Goal: Book appointment/travel/reservation

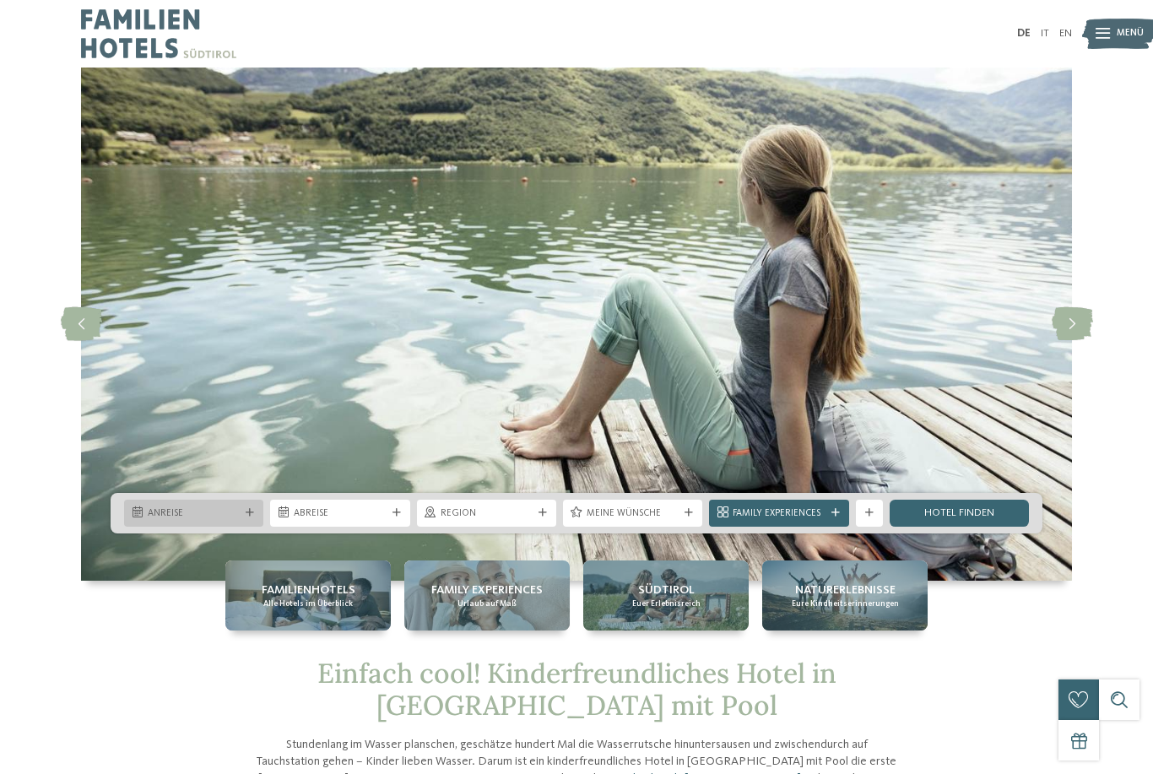
click at [256, 518] on div at bounding box center [250, 513] width 14 height 8
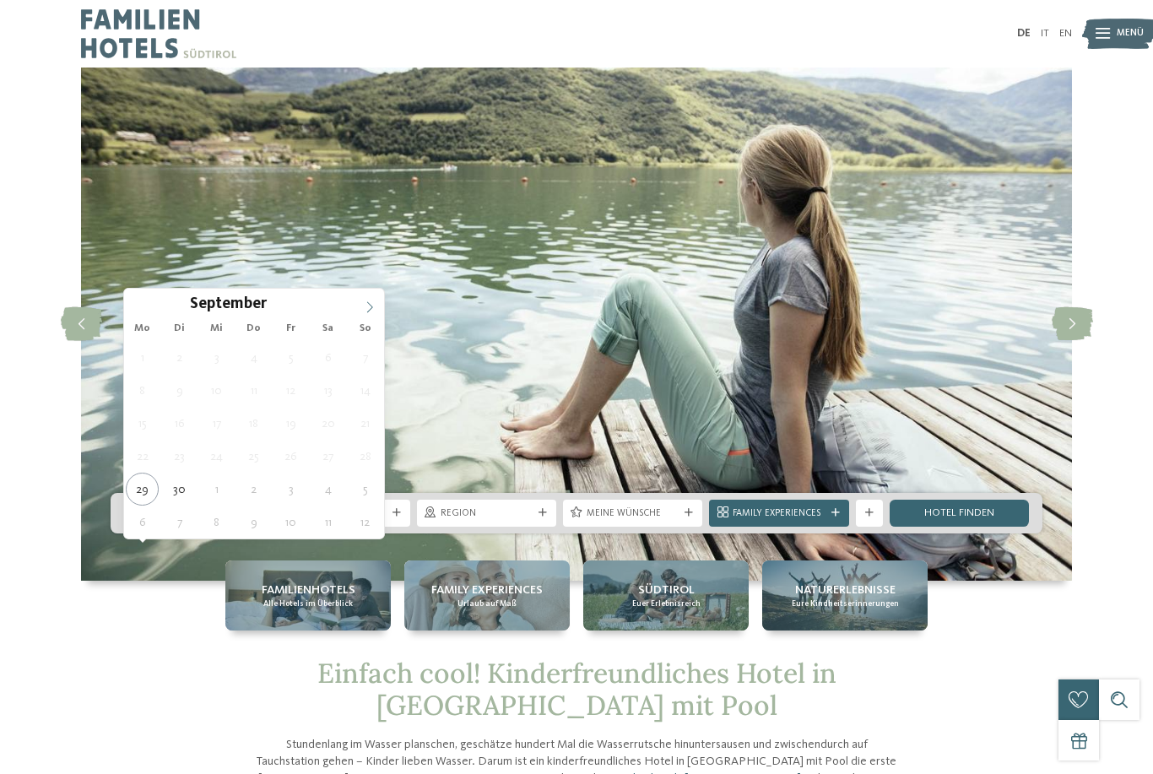
click at [371, 312] on icon at bounding box center [370, 307] width 12 height 12
type div "30.10.2025"
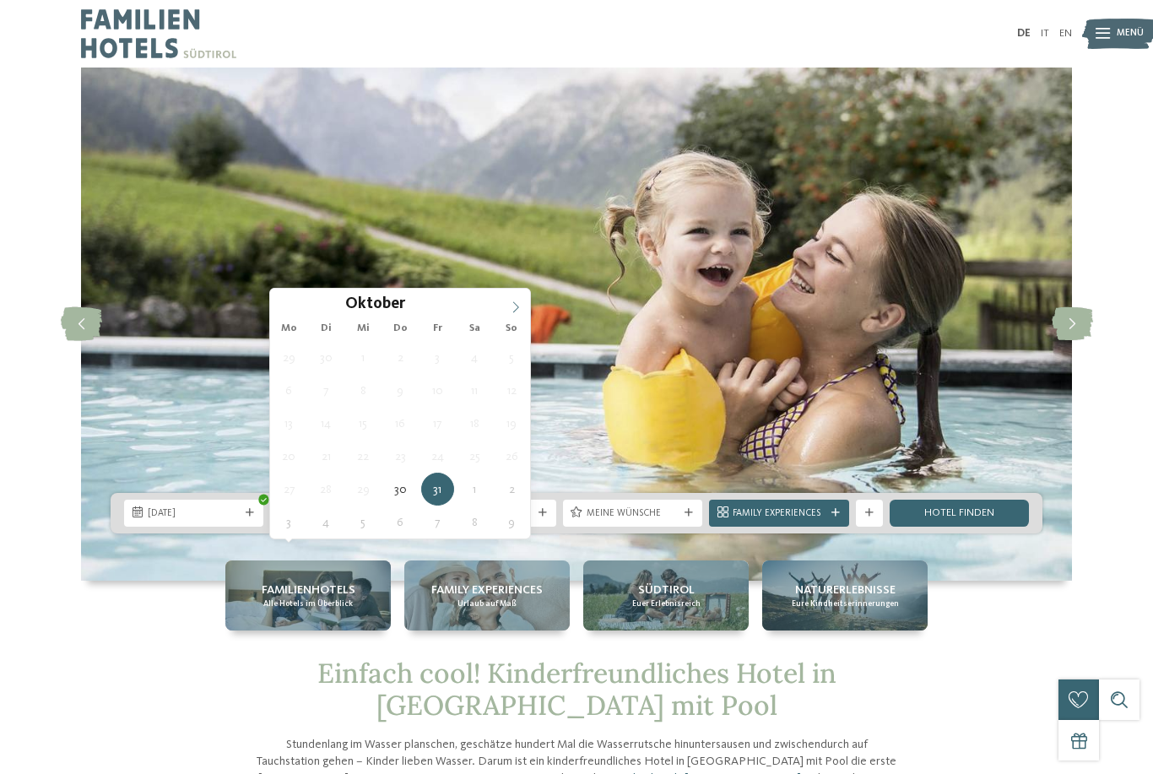
click at [516, 308] on icon at bounding box center [516, 307] width 12 height 12
type div "04.11.2025"
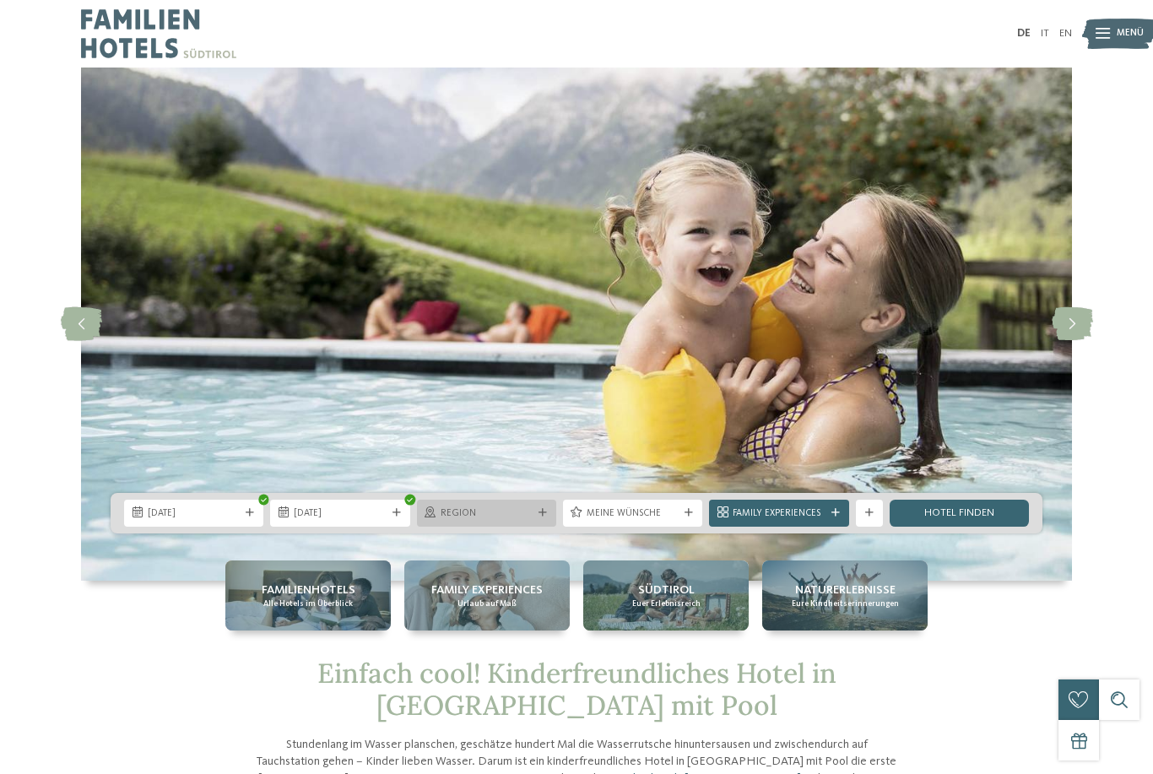
click at [542, 518] on icon at bounding box center [543, 513] width 8 height 8
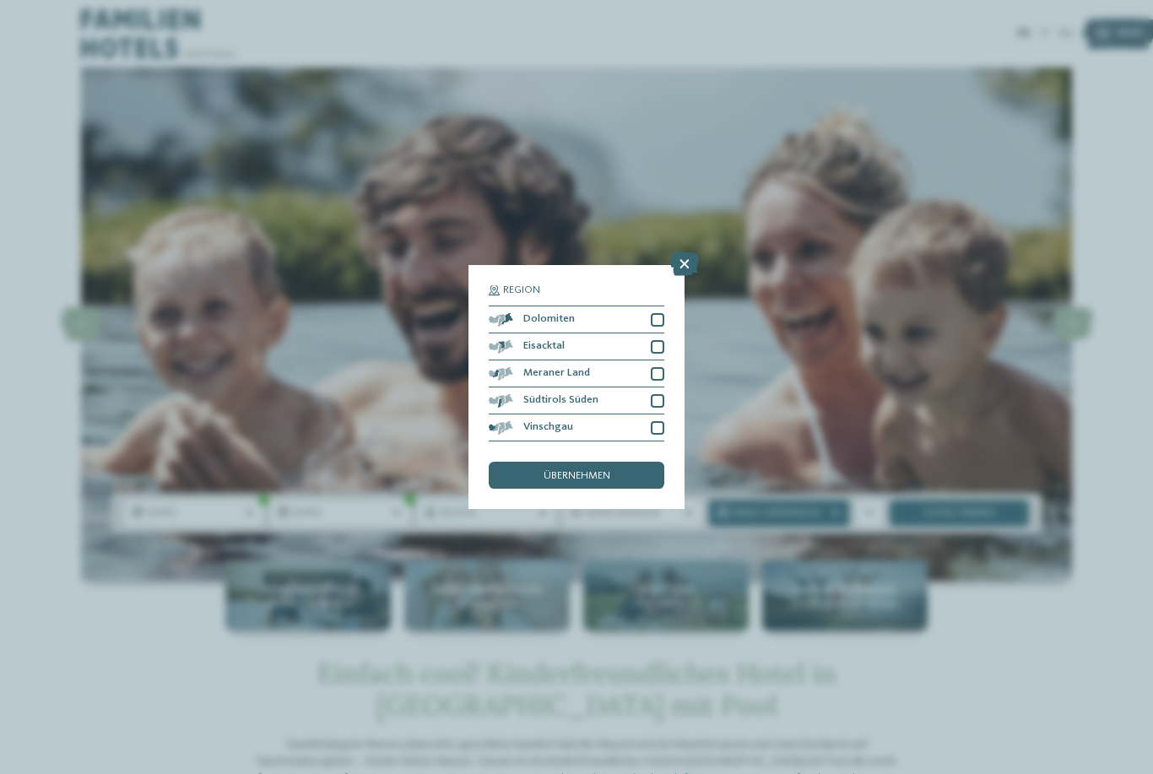
click at [566, 499] on div "Region Dolomiten" at bounding box center [576, 387] width 1153 height 774
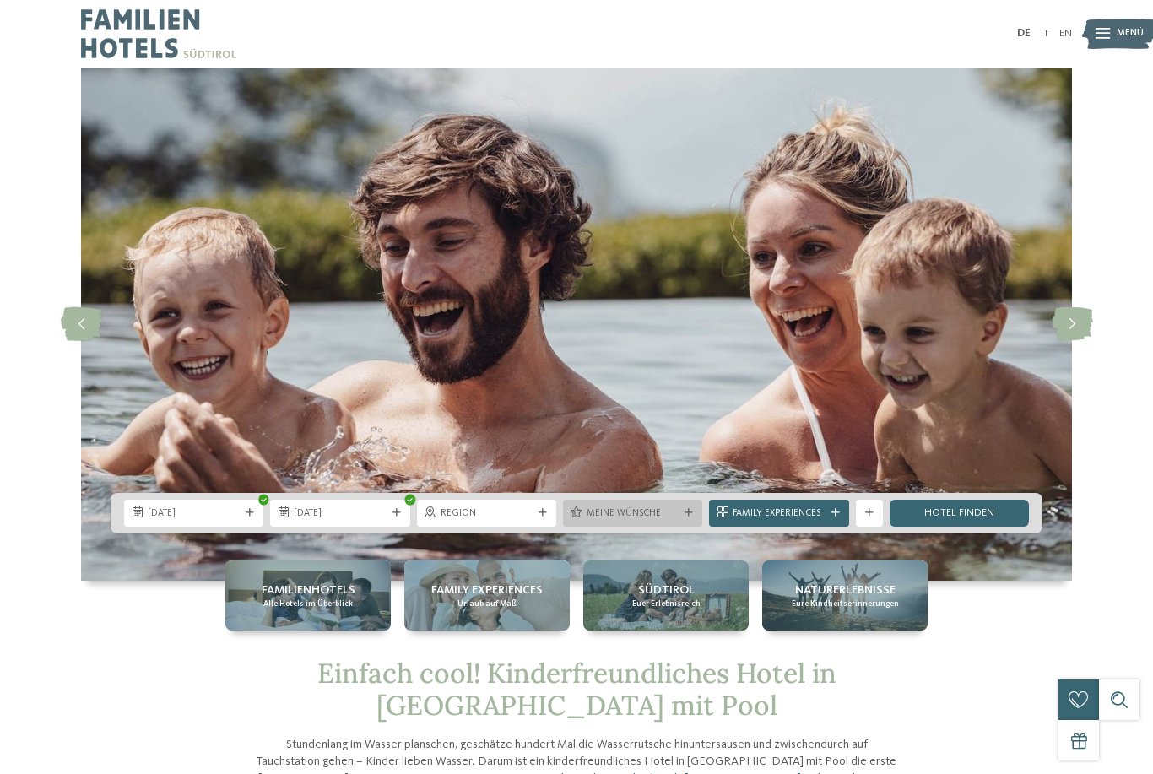
click at [691, 527] on div "Meine Wünsche" at bounding box center [632, 513] width 139 height 27
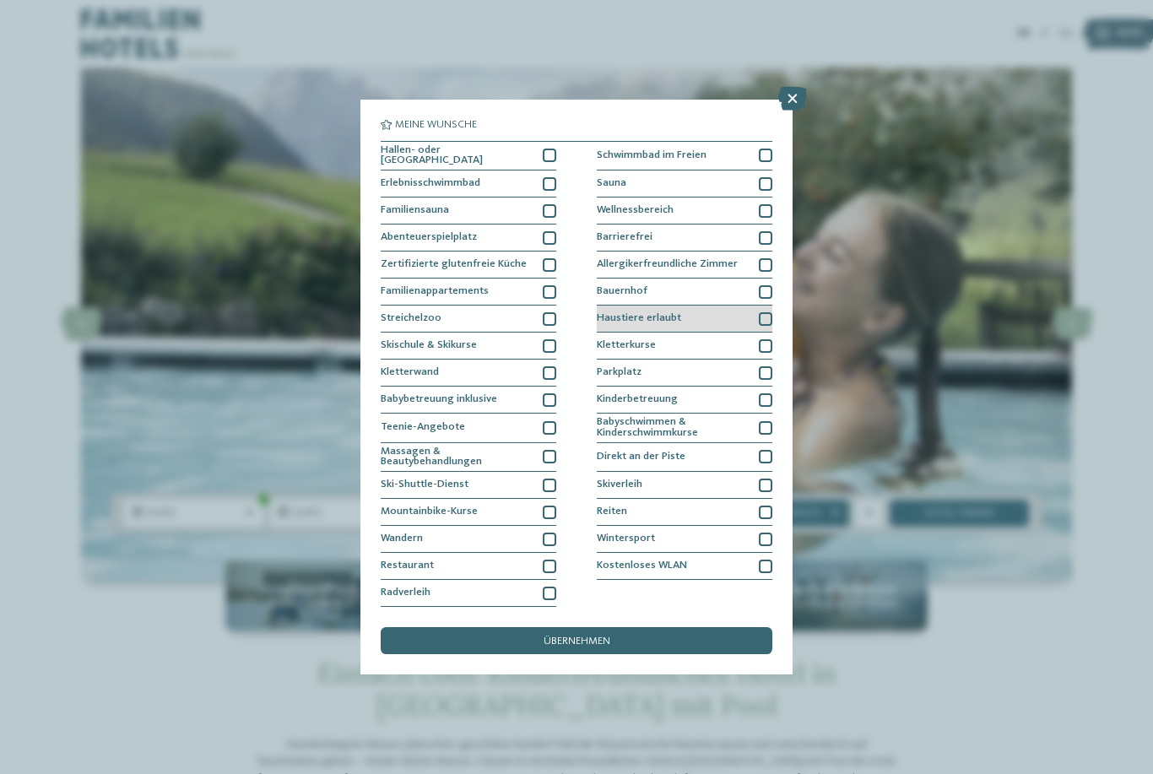
click at [768, 312] on div at bounding box center [766, 319] width 14 height 14
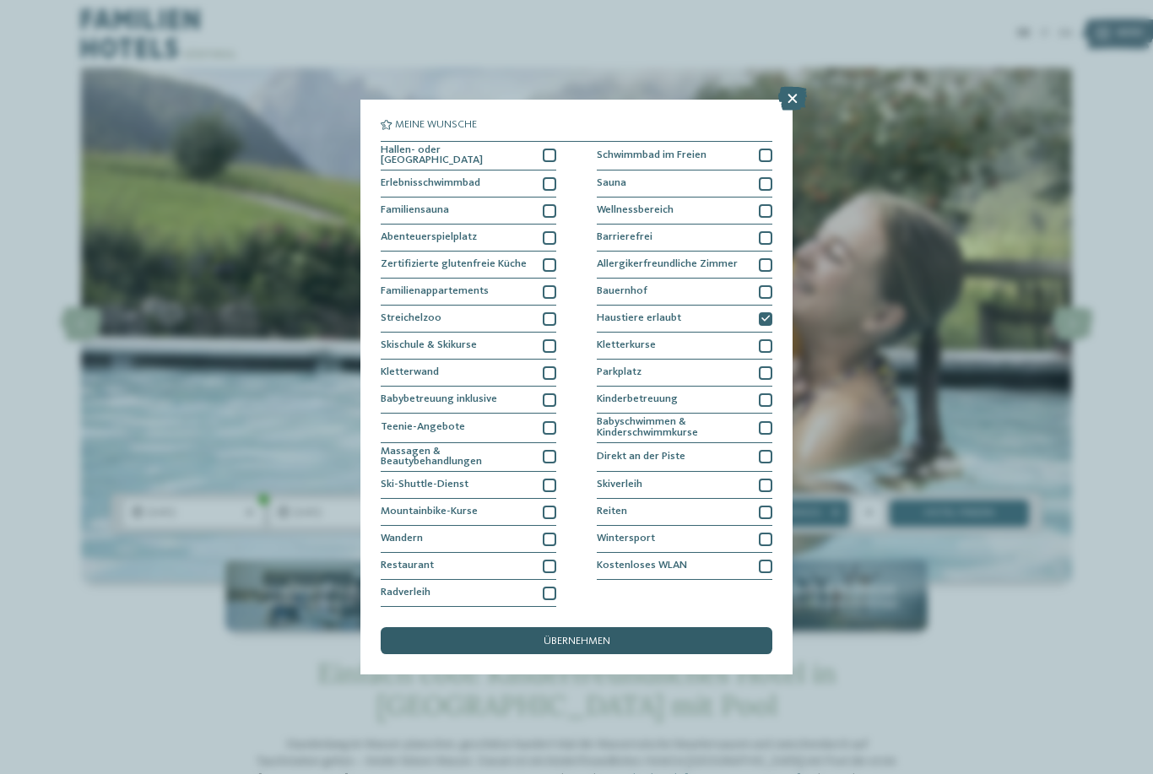
click at [551, 637] on span "übernehmen" at bounding box center [577, 642] width 67 height 11
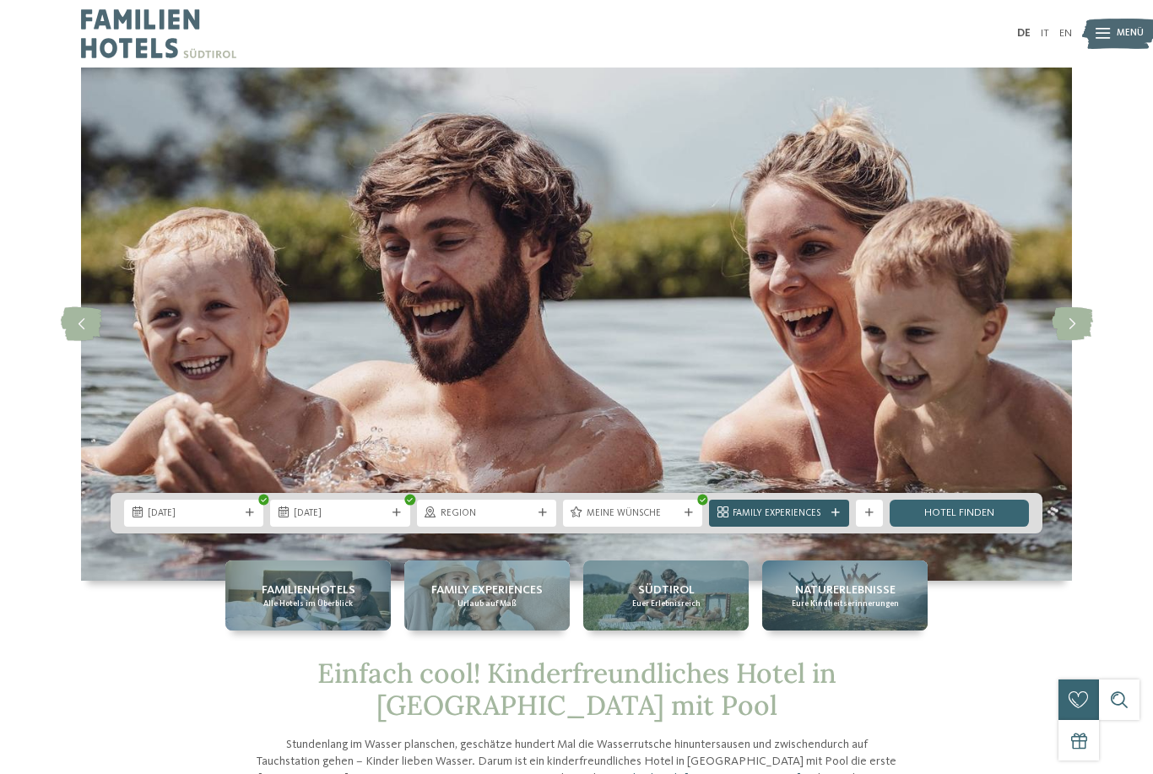
click at [836, 518] on icon at bounding box center [836, 513] width 8 height 8
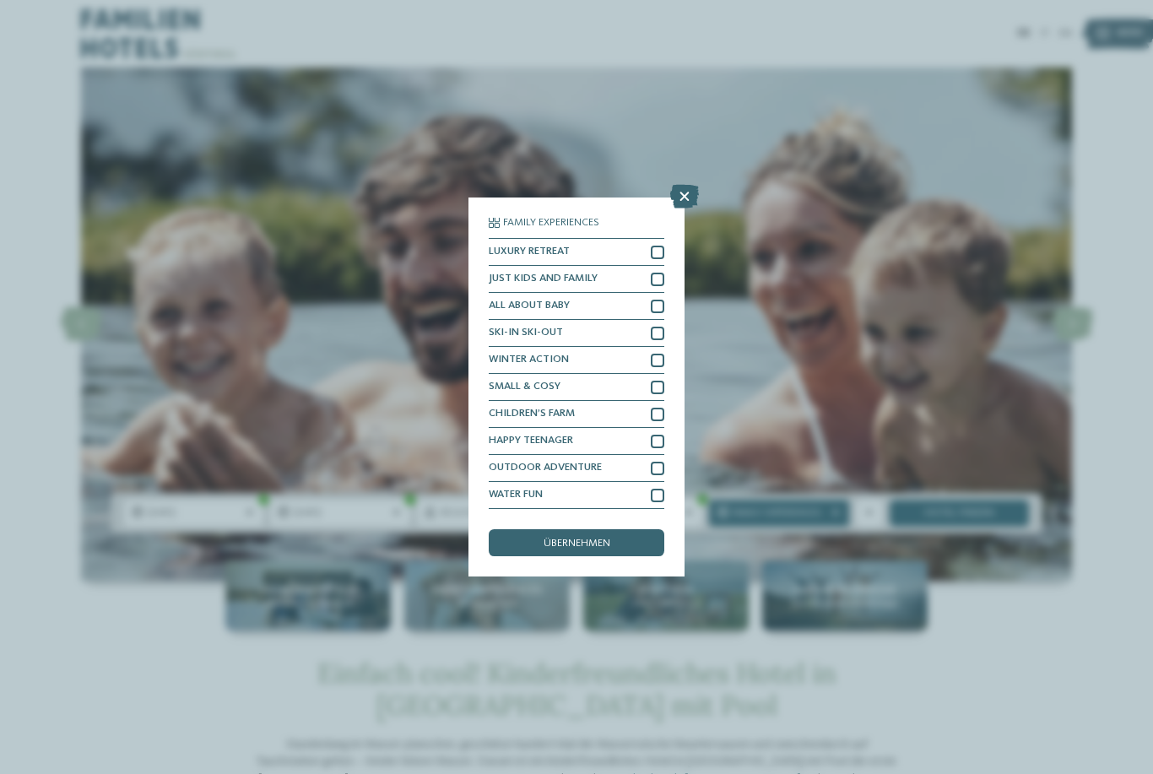
click at [817, 401] on div "Family Experiences LUXURY RETREAT JUST KIDS AND FAMILY" at bounding box center [576, 387] width 1153 height 774
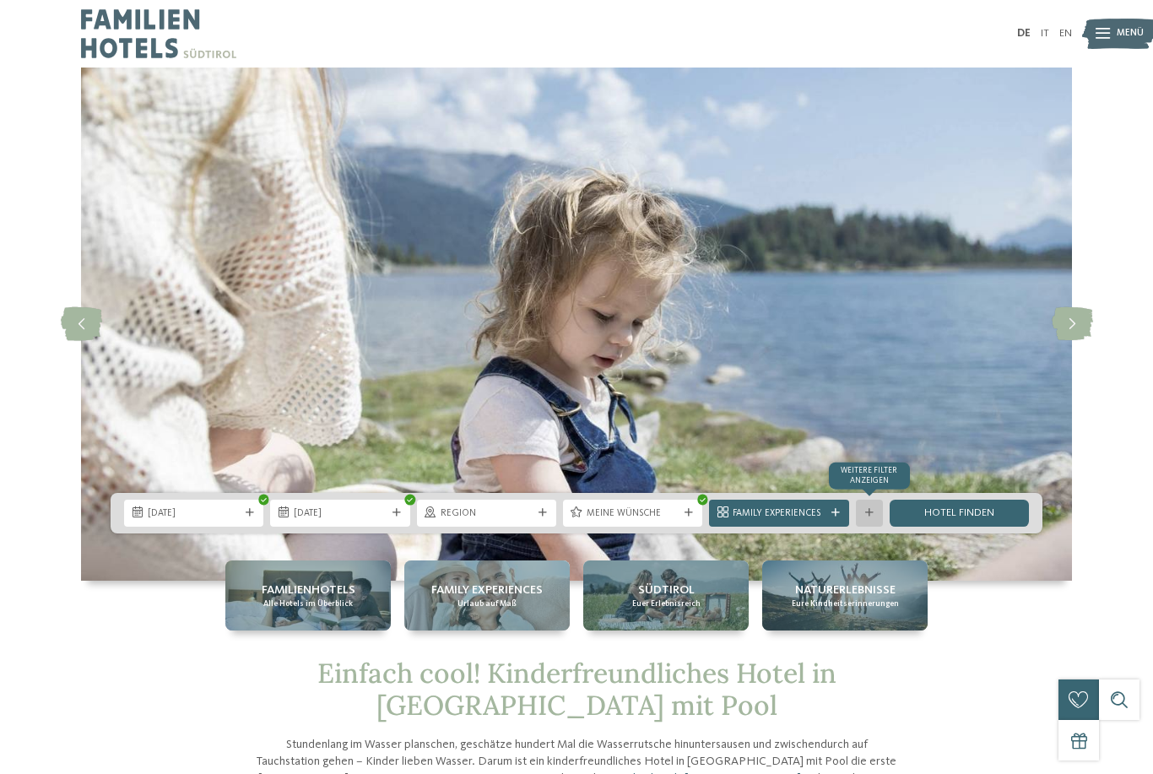
click at [871, 518] on icon at bounding box center [870, 513] width 8 height 8
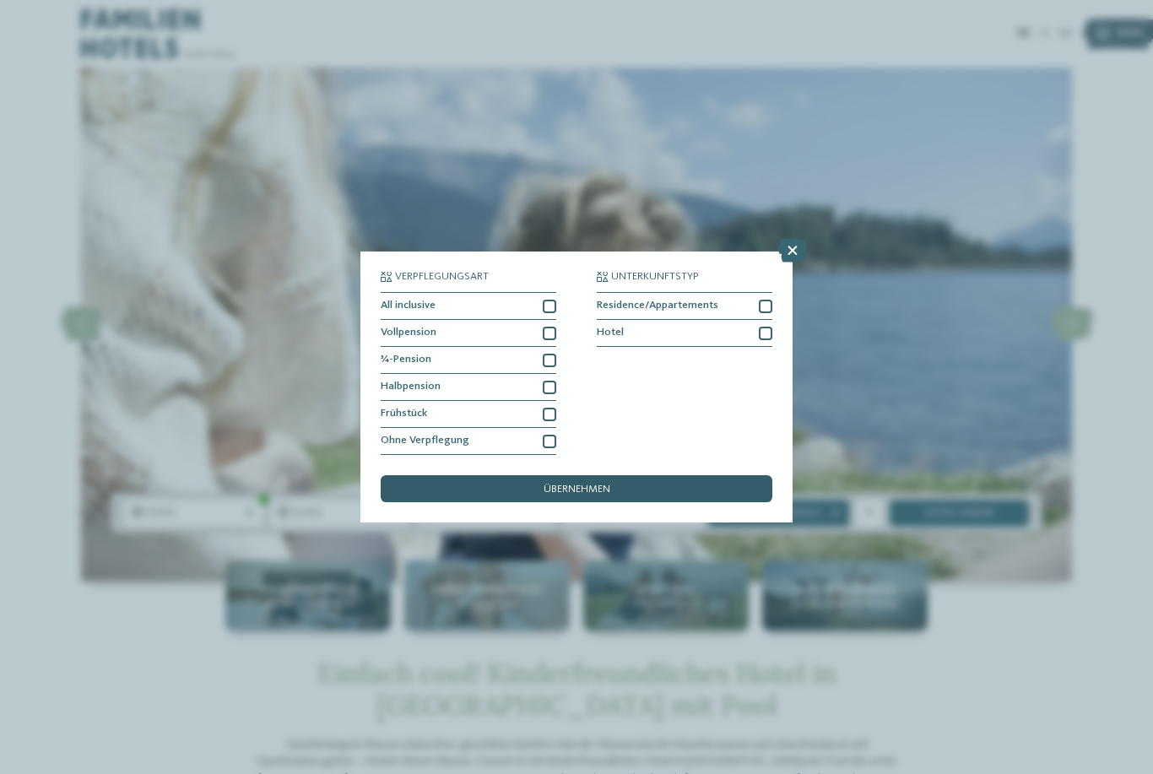
click at [610, 485] on span "übernehmen" at bounding box center [577, 490] width 67 height 11
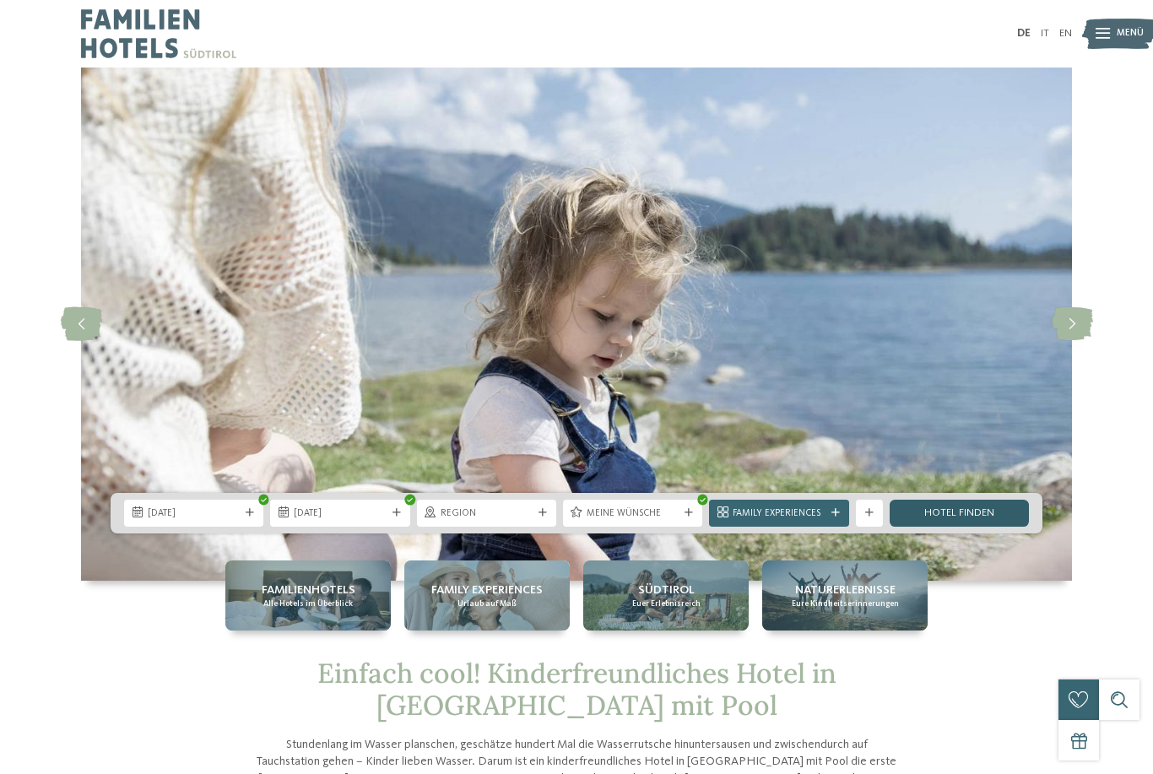
click at [946, 527] on link "Hotel finden" at bounding box center [959, 513] width 139 height 27
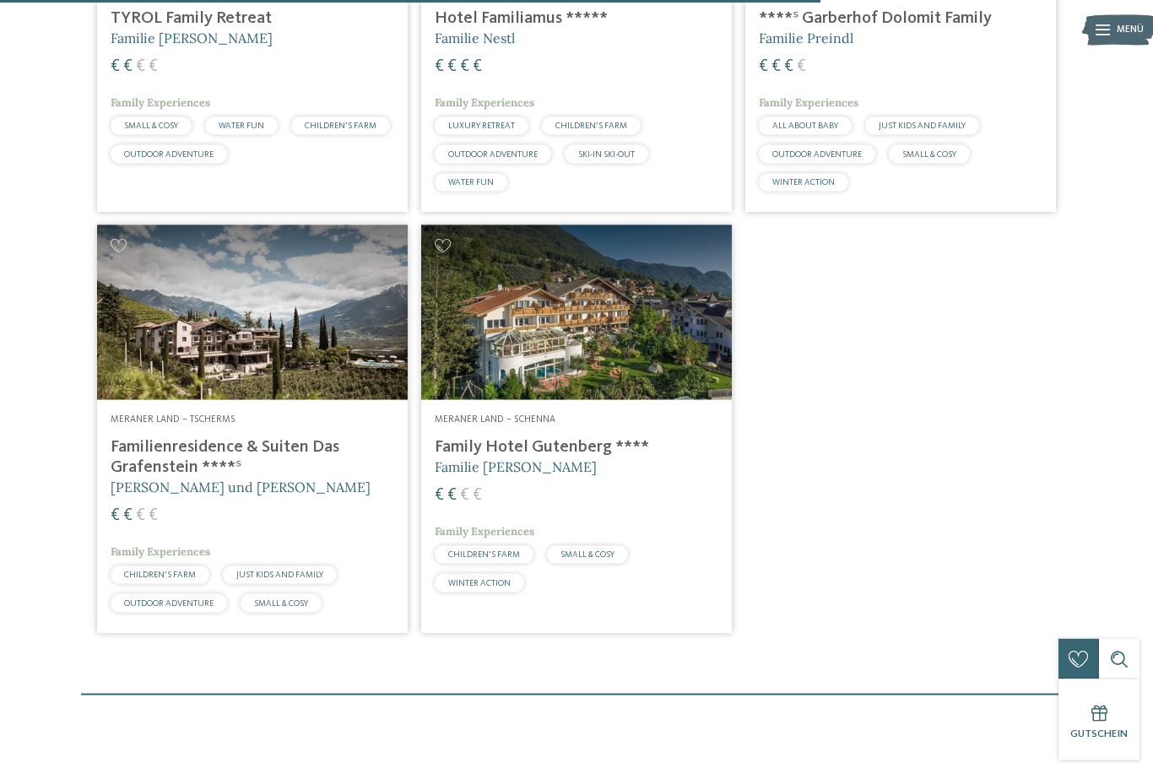
scroll to position [1547, 0]
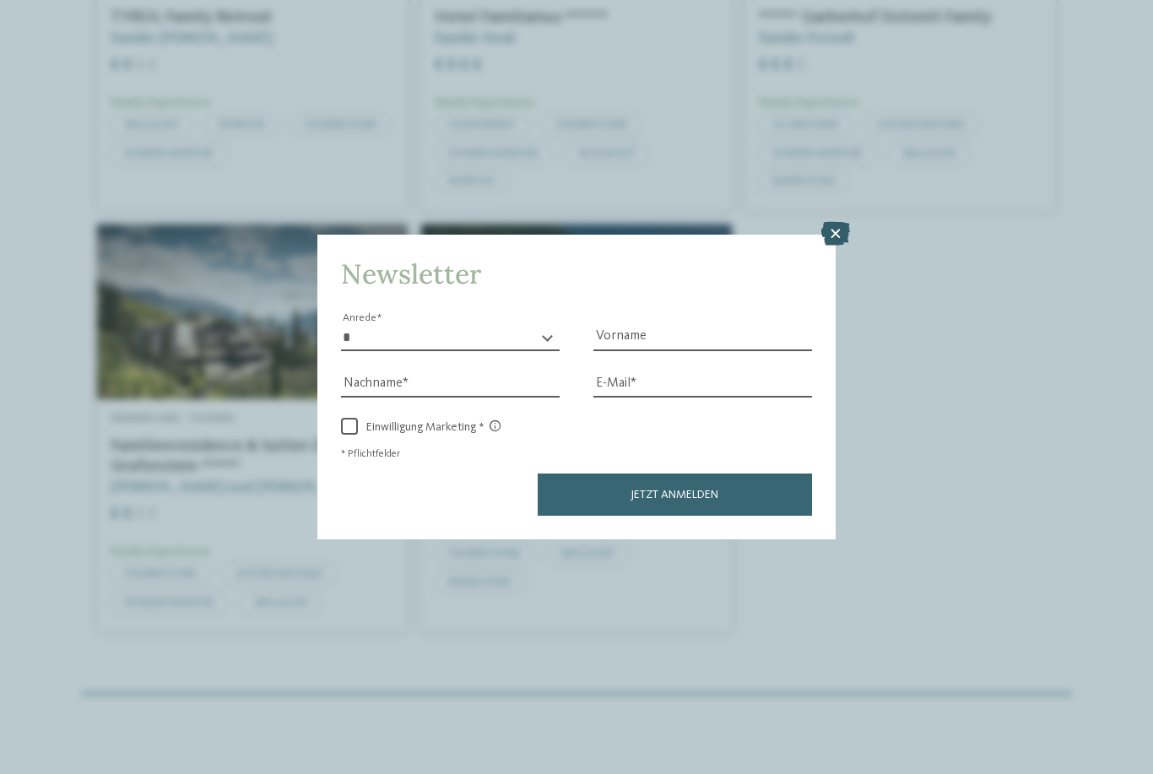
click at [837, 222] on icon at bounding box center [836, 234] width 29 height 24
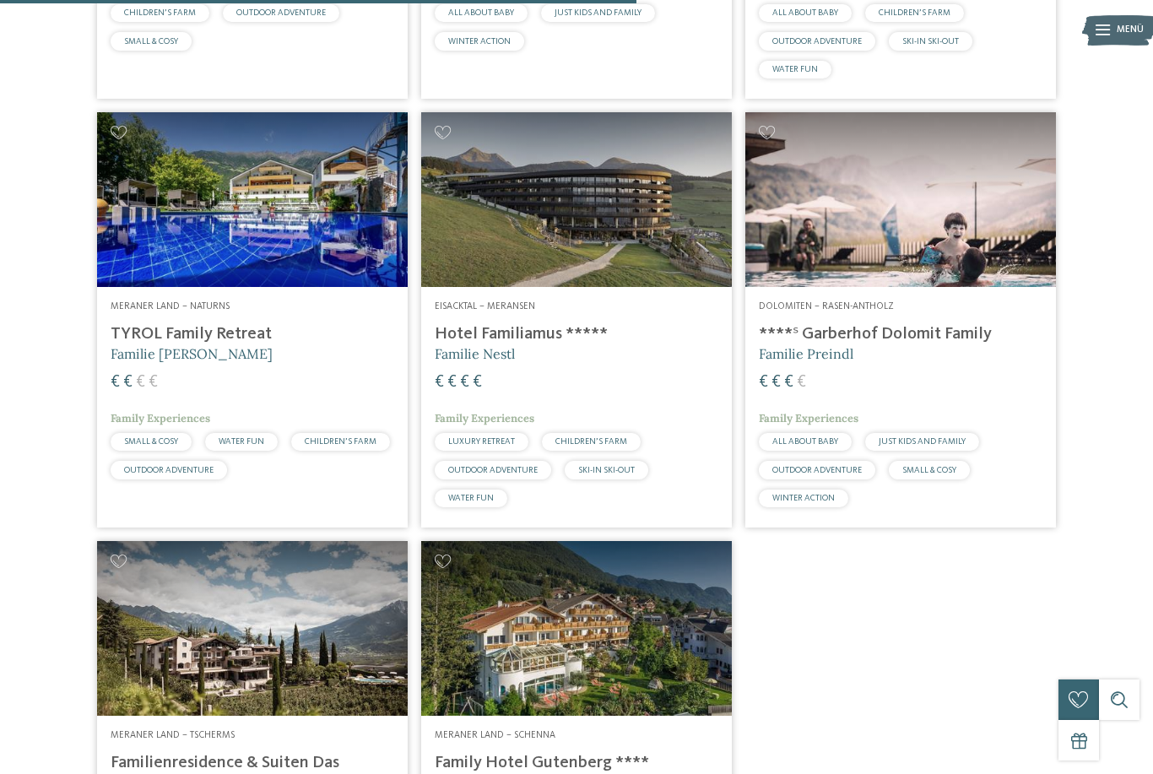
scroll to position [1229, 0]
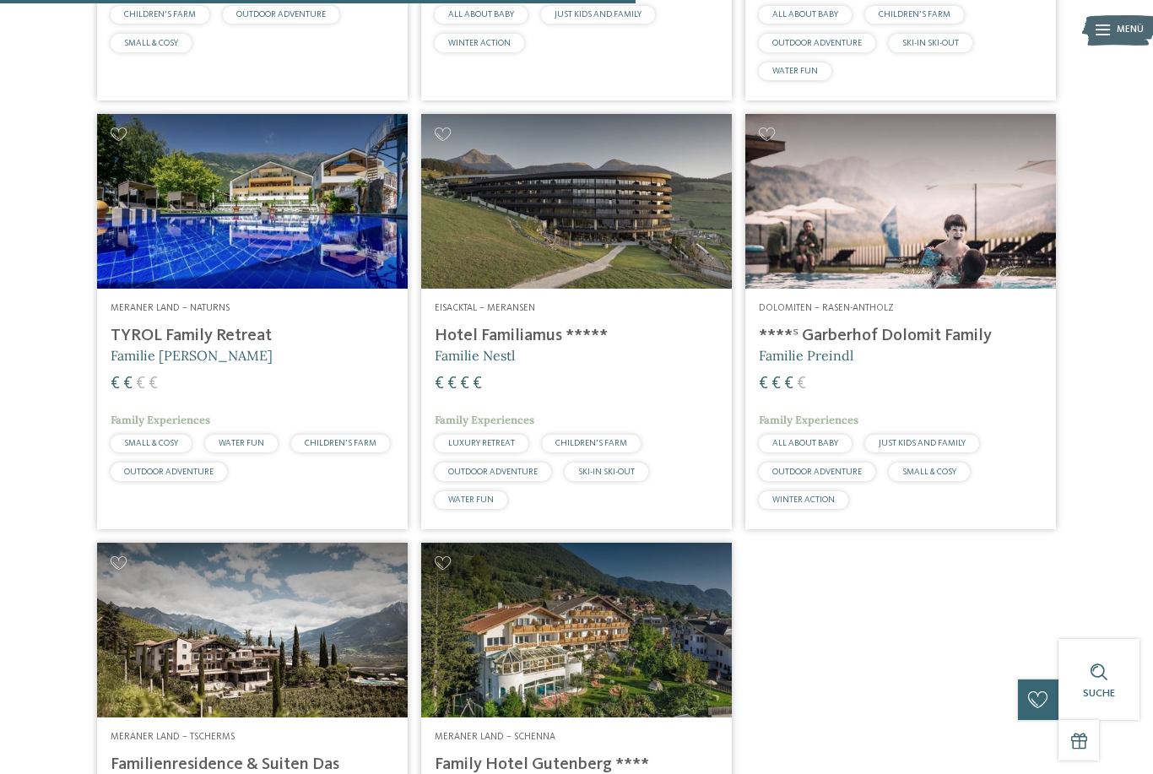
click at [928, 266] on img at bounding box center [901, 201] width 311 height 175
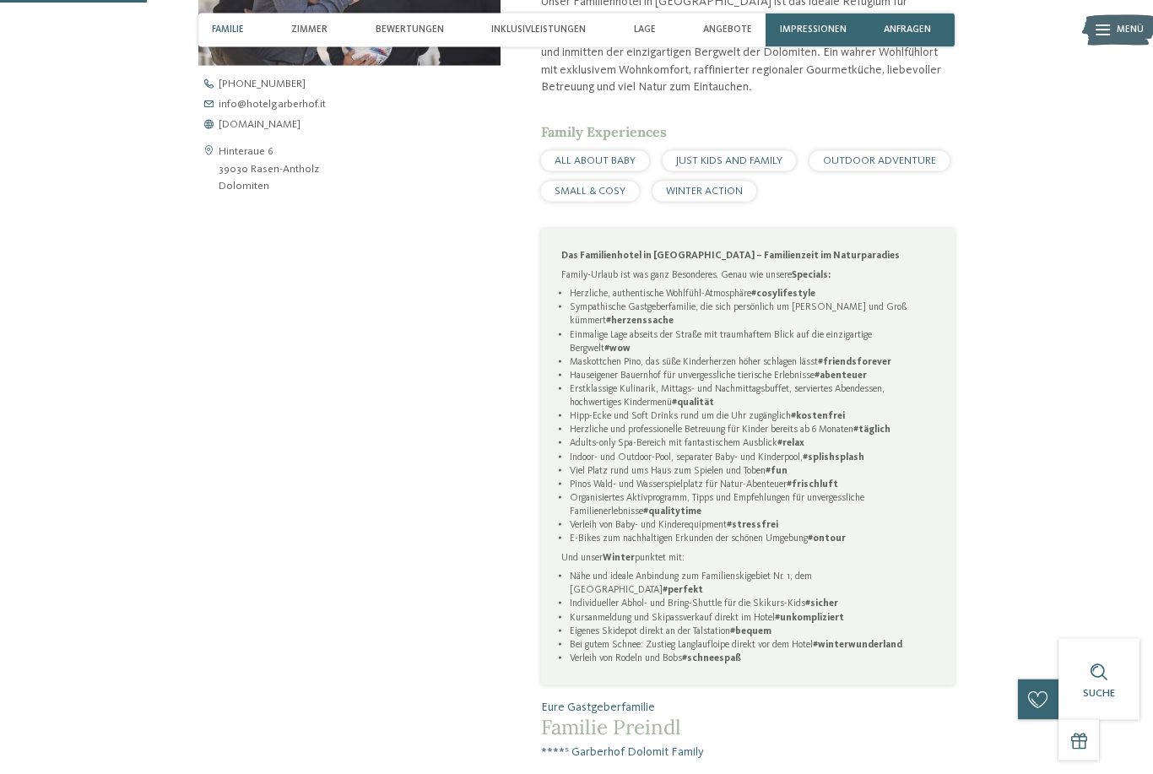
scroll to position [692, 0]
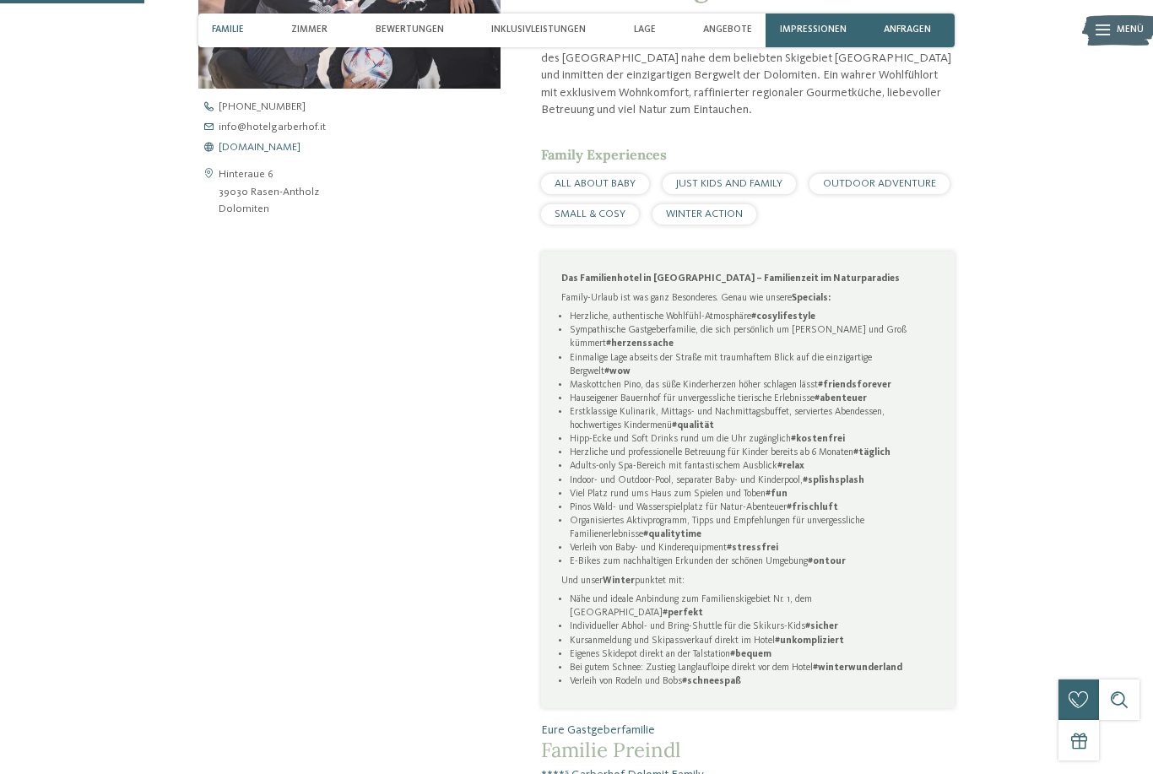
click at [301, 154] on span "www.hotelgarberhof.it" at bounding box center [260, 148] width 82 height 11
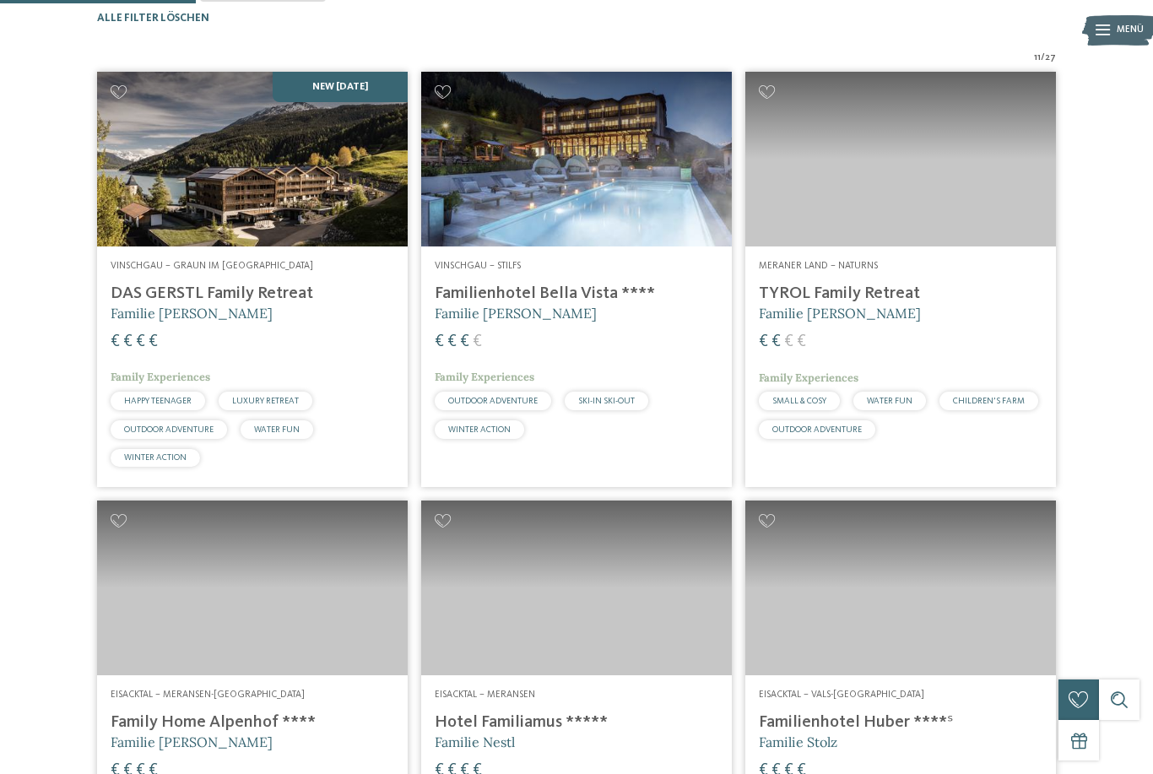
scroll to position [415, 0]
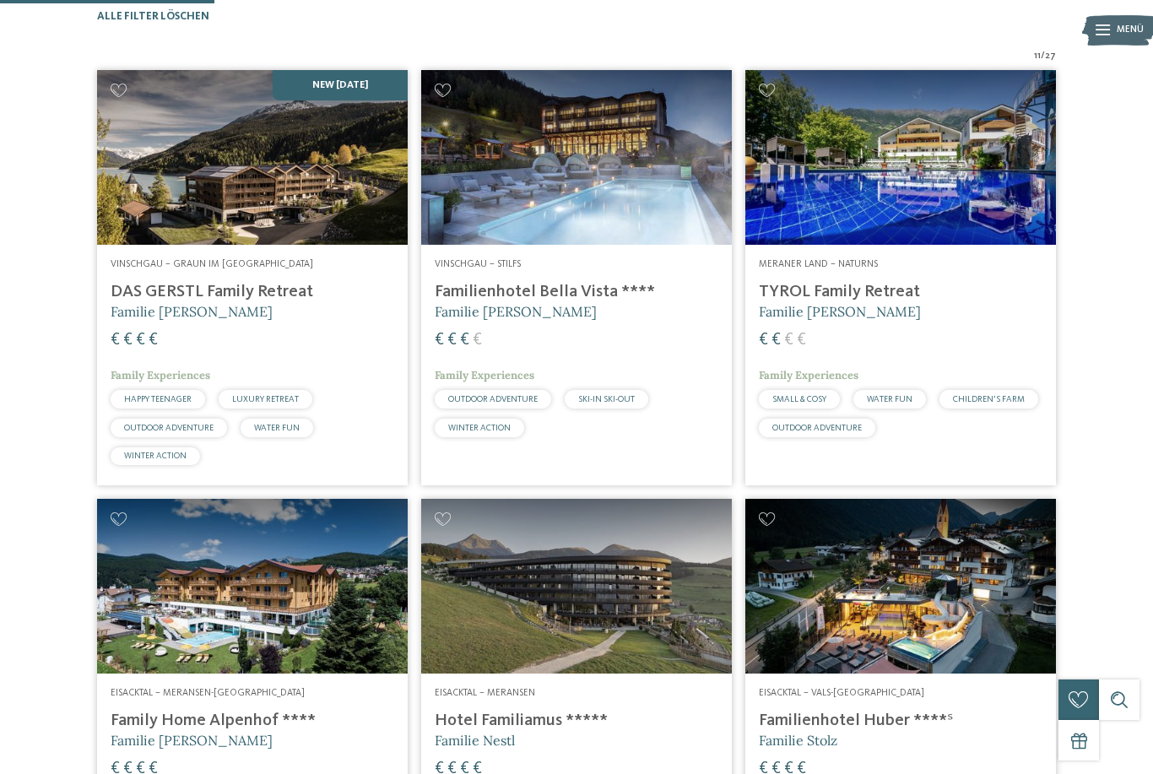
click at [273, 243] on img at bounding box center [252, 157] width 311 height 175
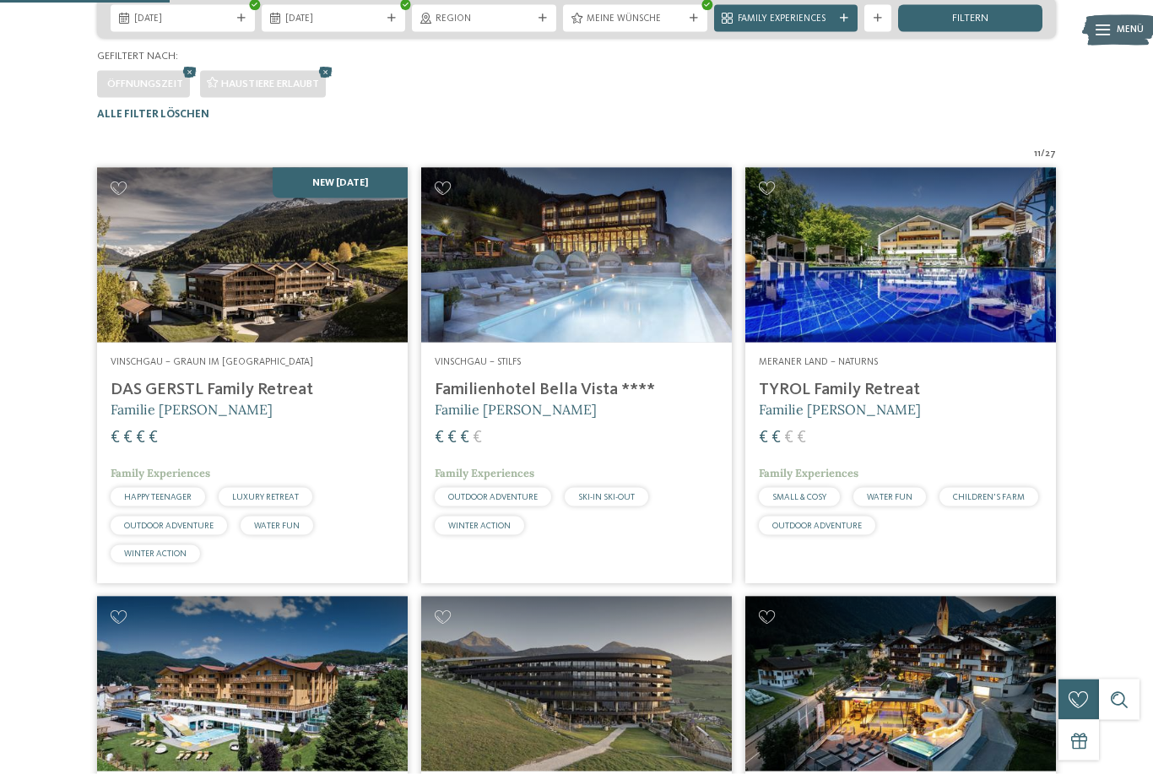
scroll to position [320, 0]
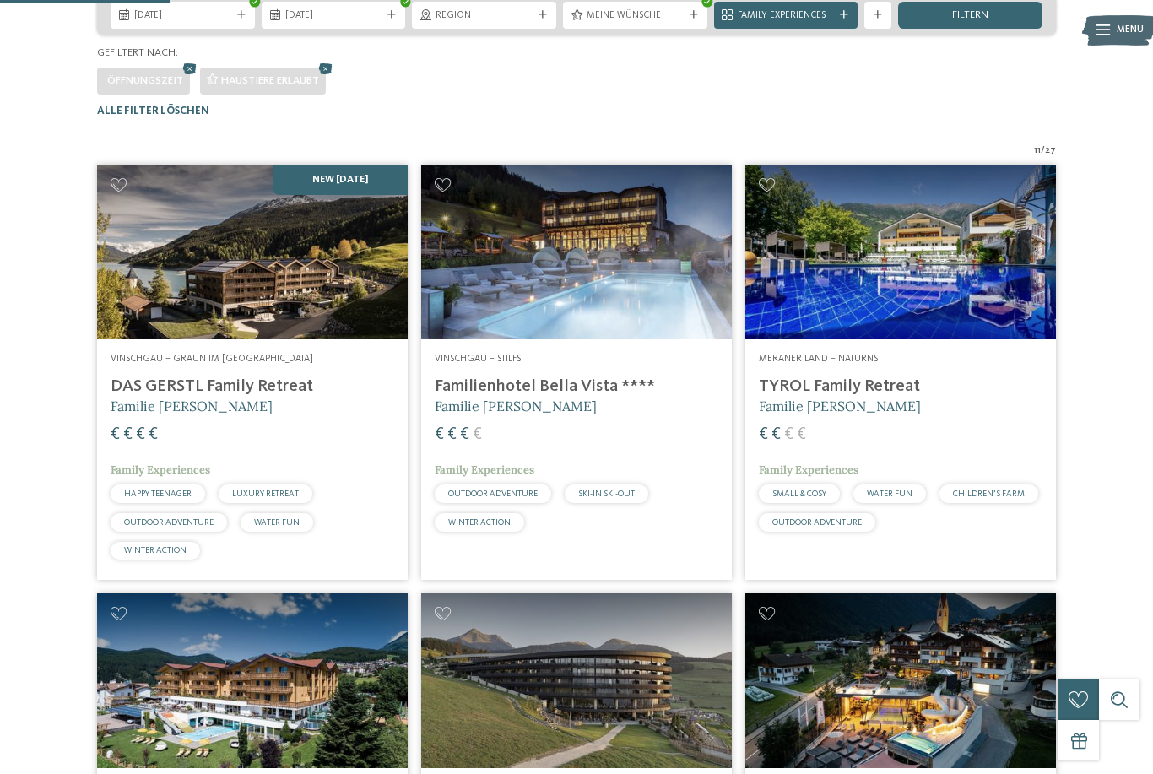
click at [276, 277] on img at bounding box center [252, 252] width 311 height 175
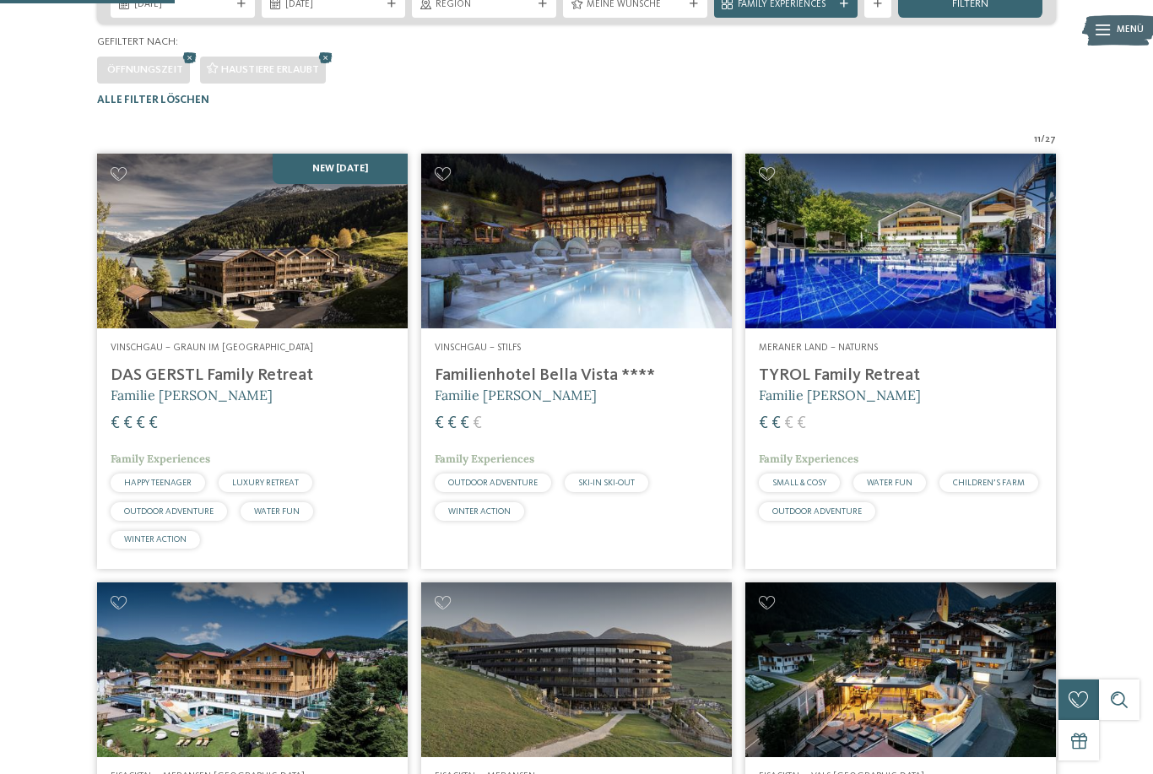
scroll to position [333, 0]
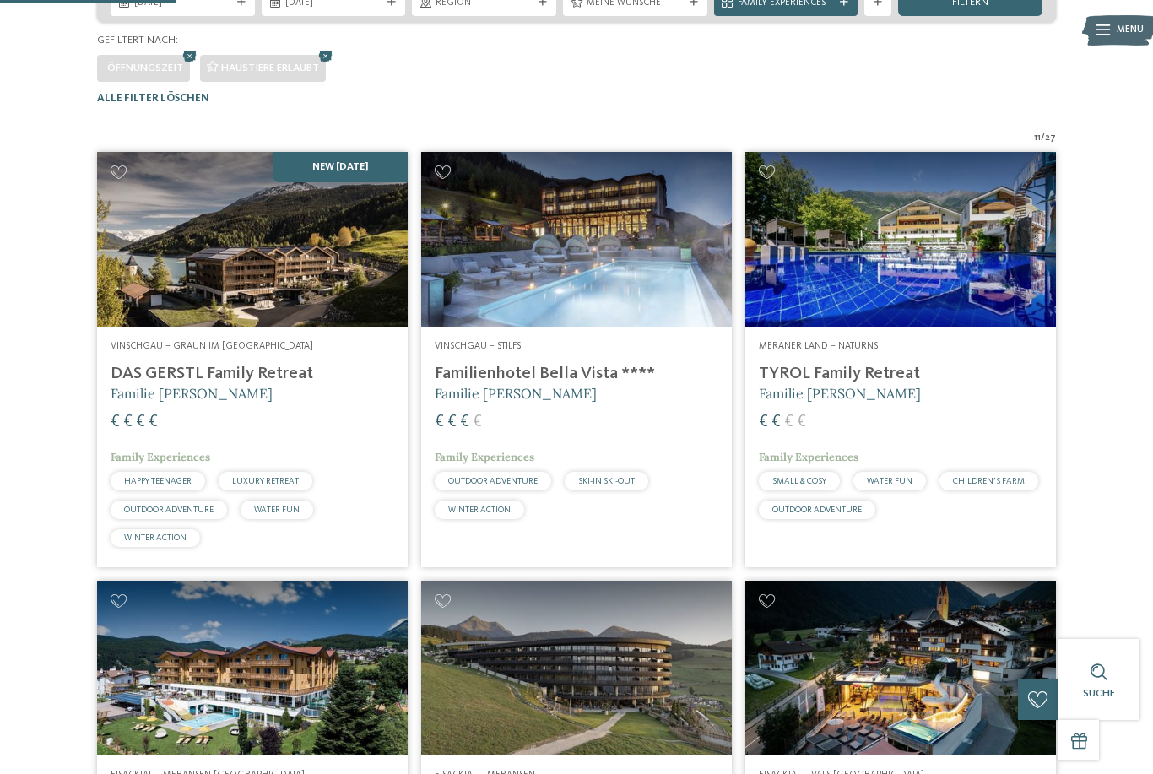
click at [559, 298] on img at bounding box center [576, 239] width 311 height 175
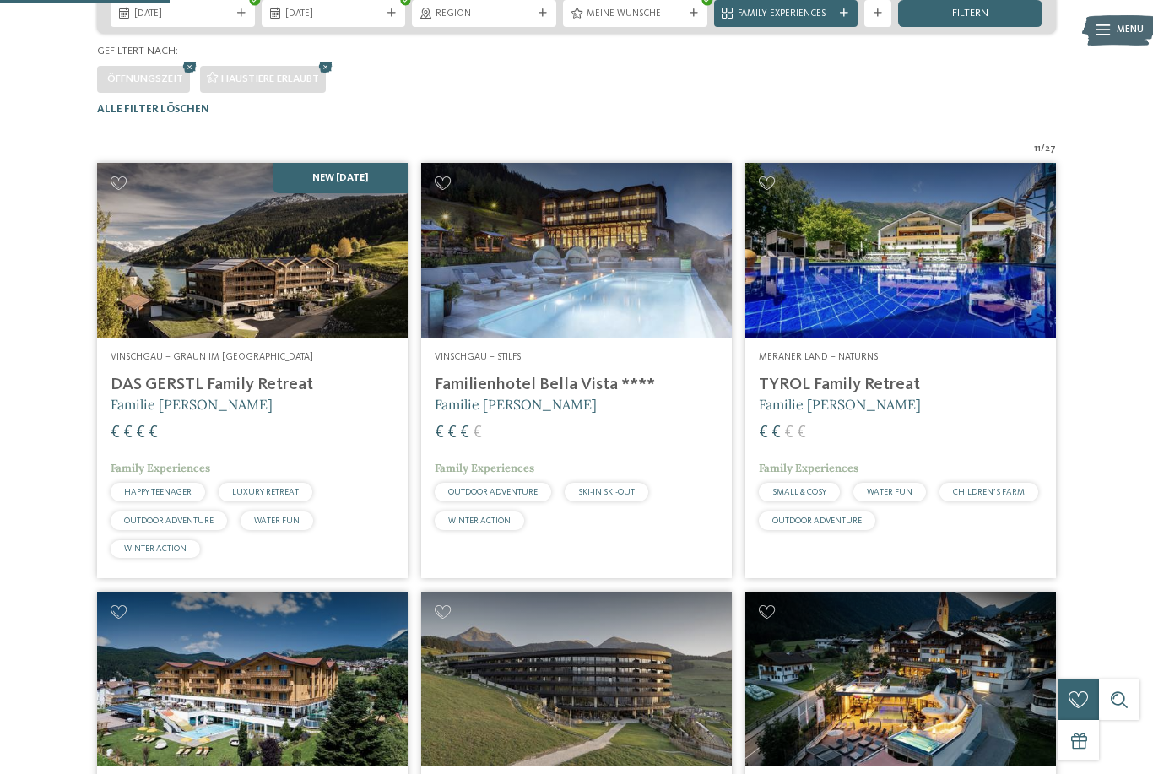
scroll to position [324, 0]
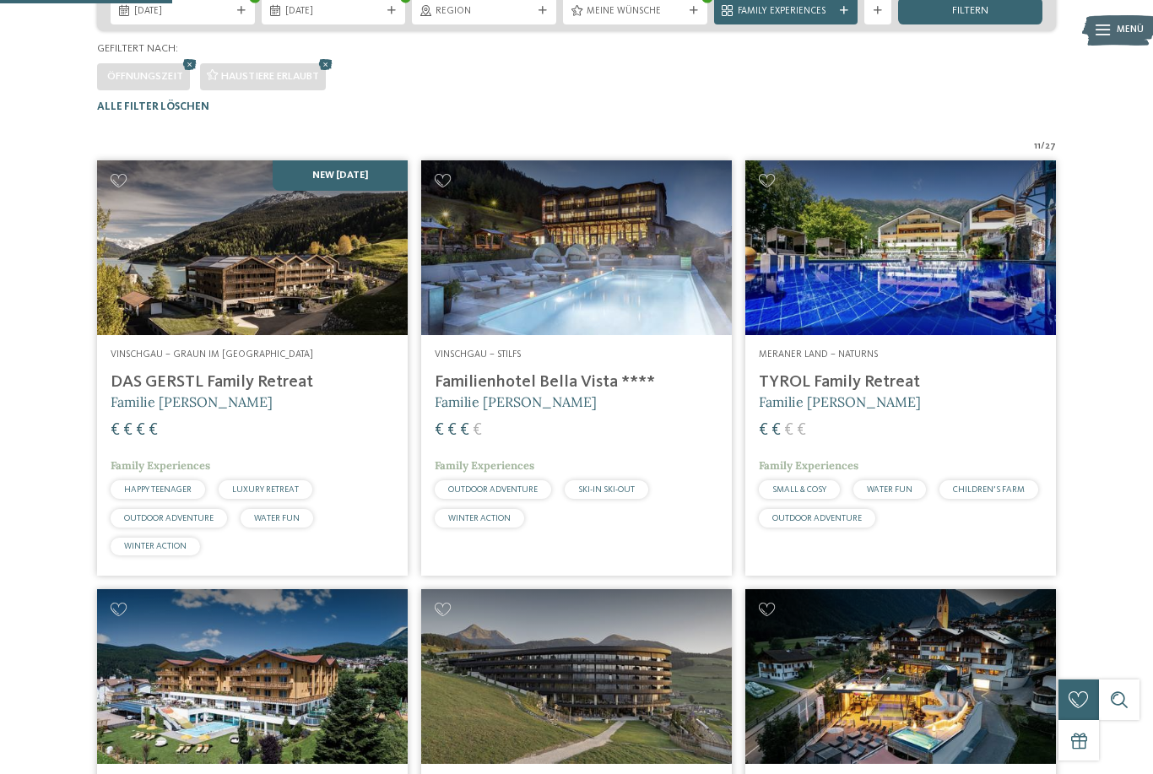
click at [882, 314] on img at bounding box center [901, 247] width 311 height 175
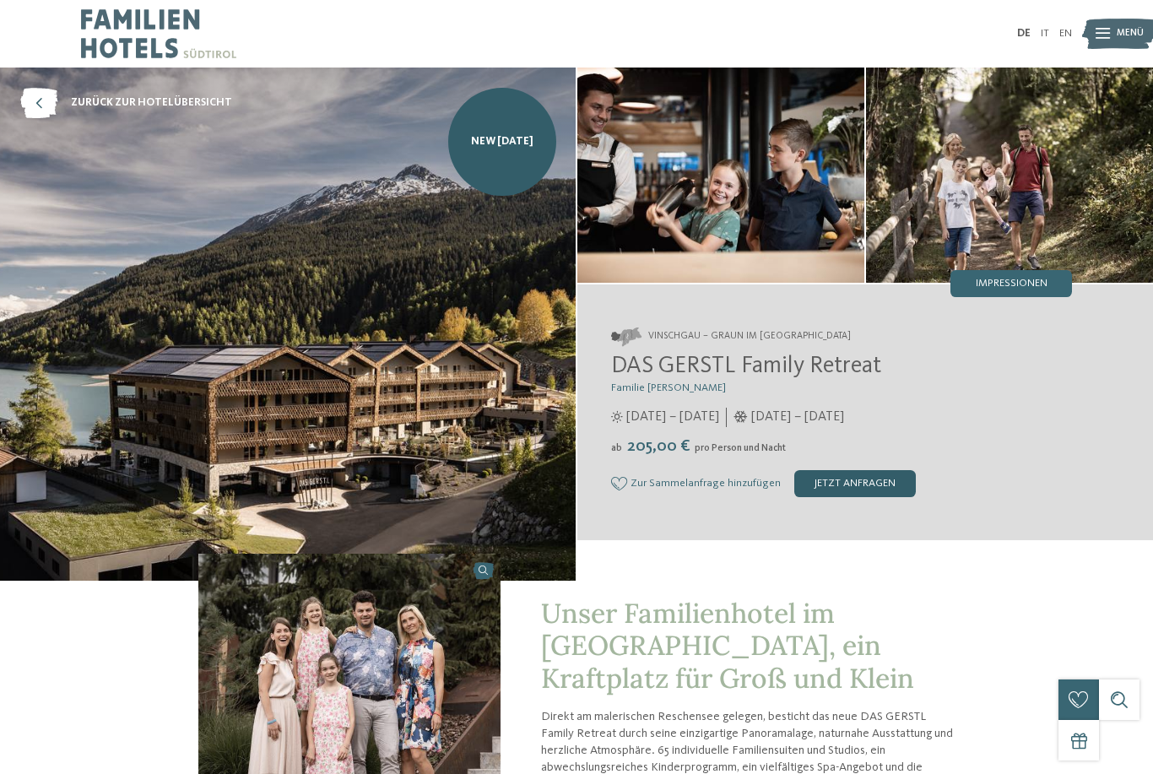
click at [833, 497] on div "jetzt anfragen" at bounding box center [856, 483] width 122 height 27
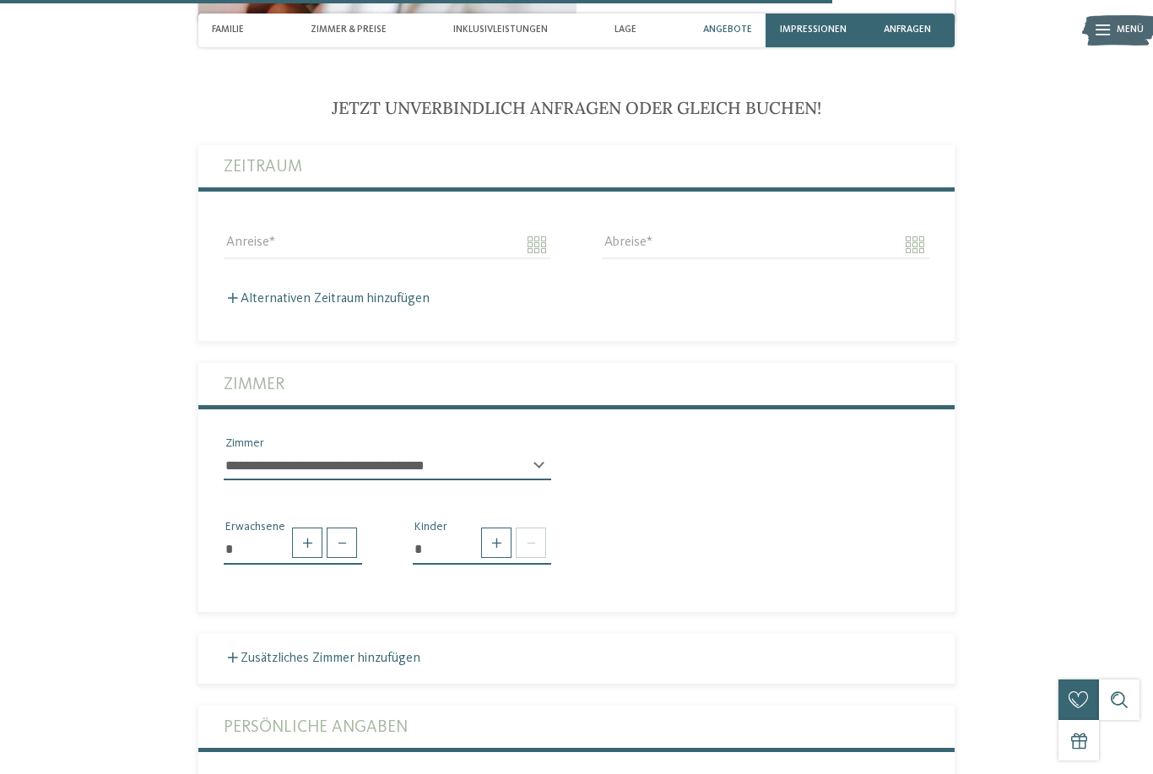
scroll to position [3295, 0]
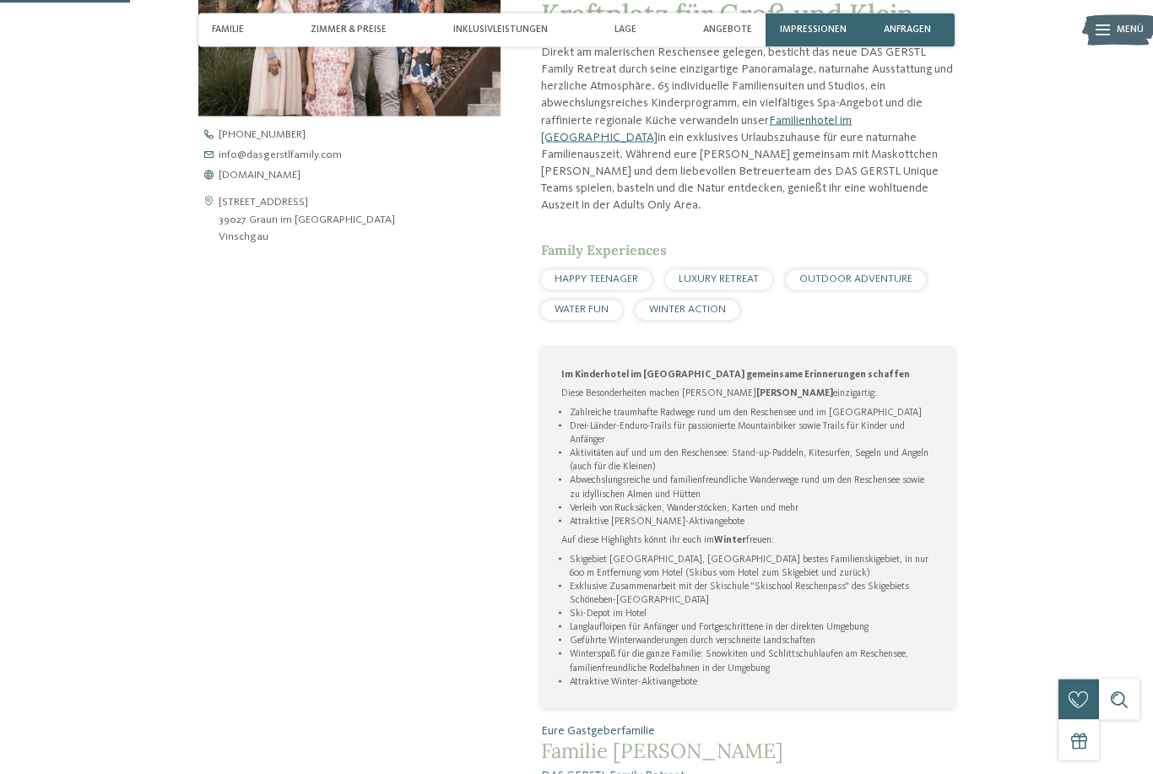
scroll to position [665, 0]
click at [285, 181] on span "www.dasgerstlfamily.com" at bounding box center [260, 175] width 82 height 11
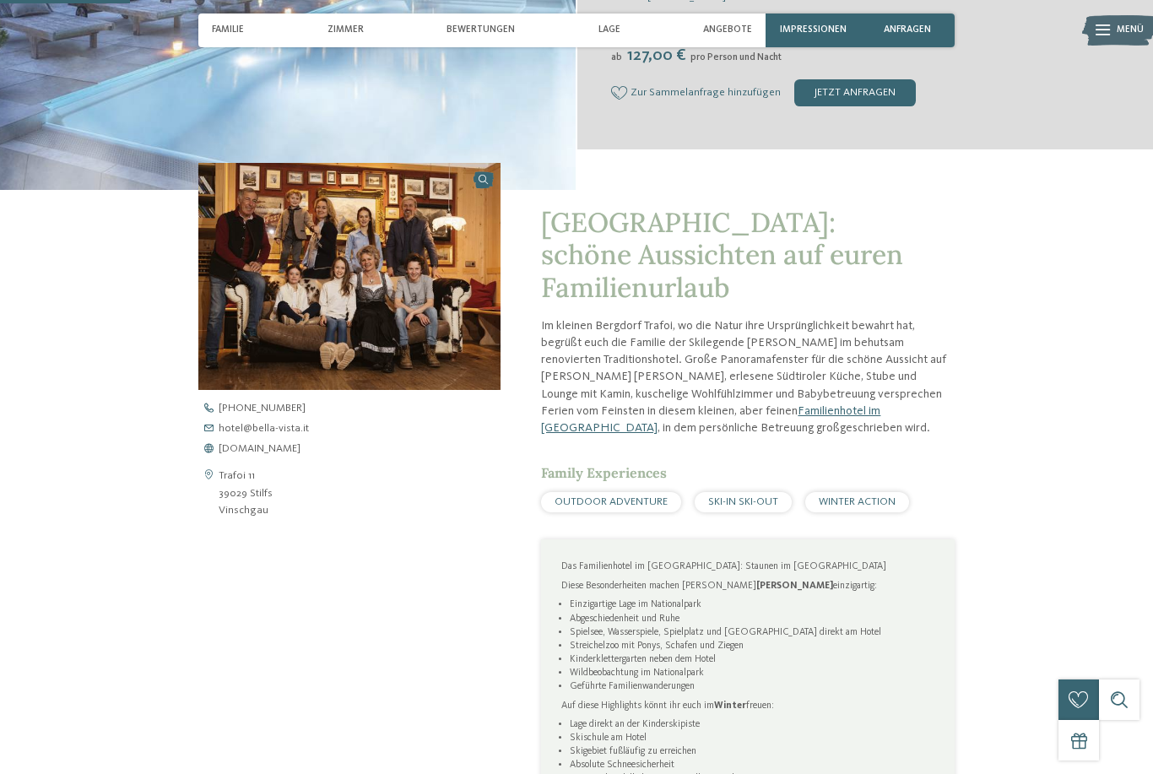
scroll to position [469, 0]
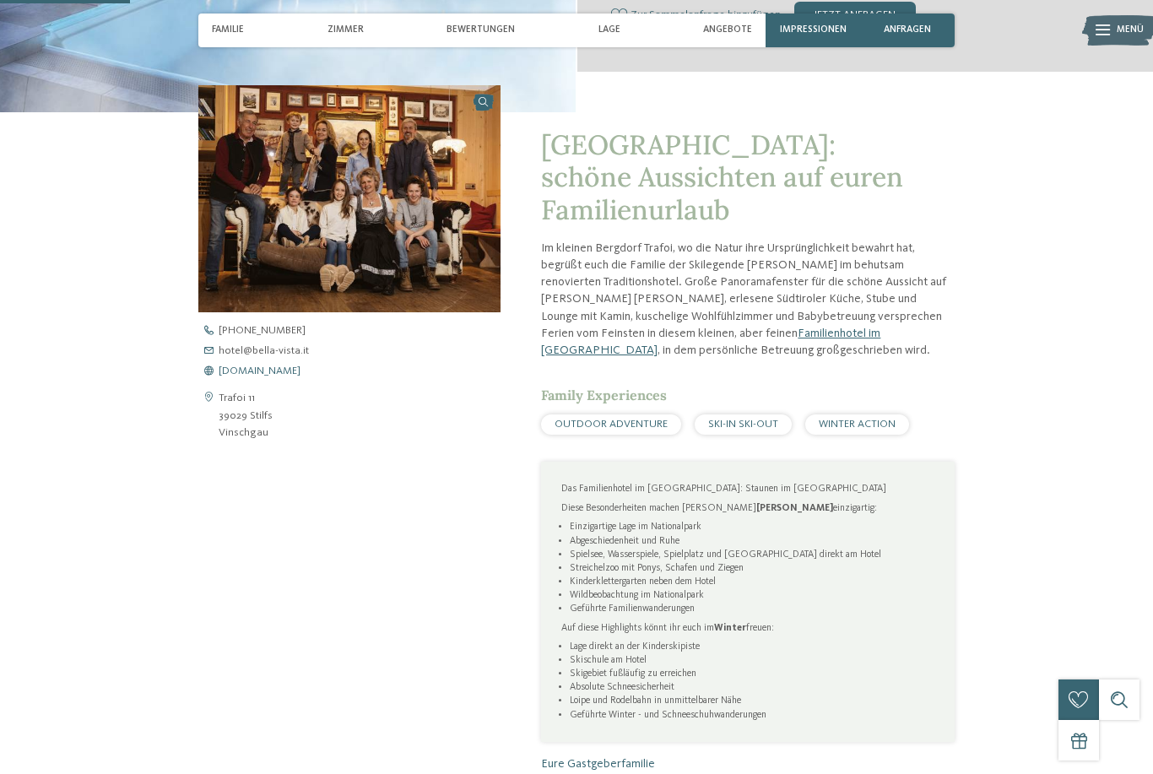
click at [285, 377] on span "www.bella-vista.it" at bounding box center [260, 371] width 82 height 11
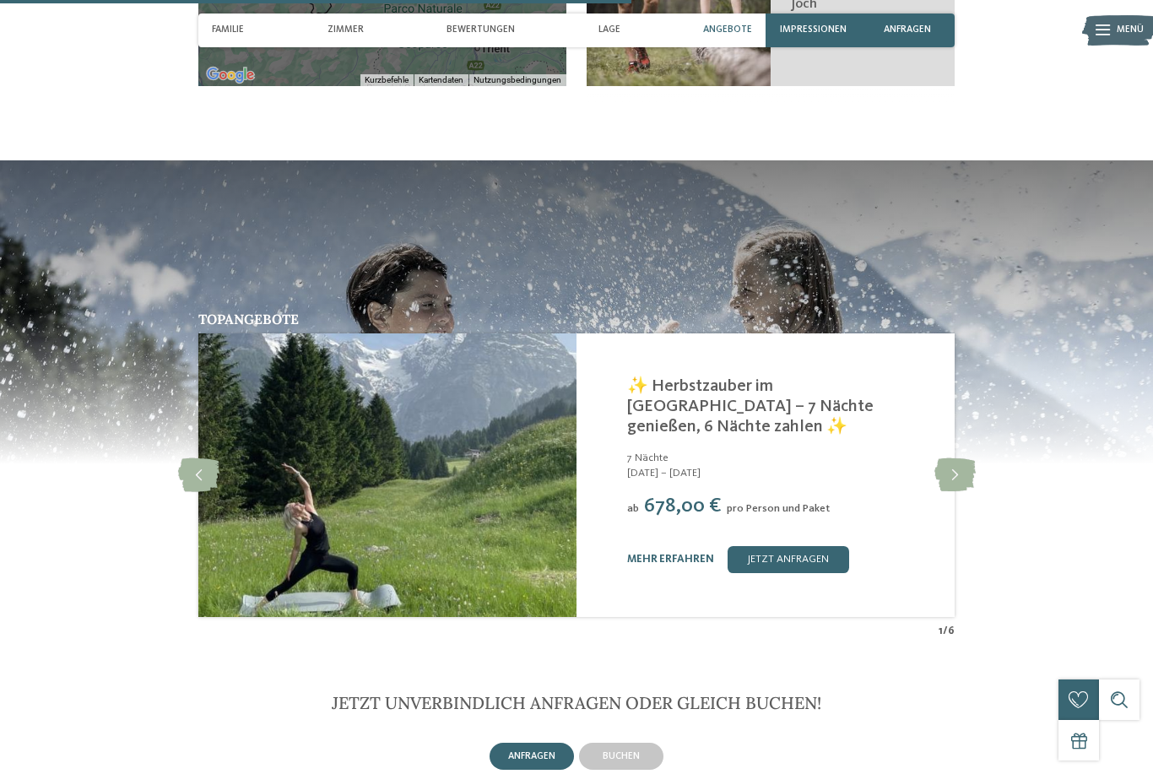
scroll to position [2280, 0]
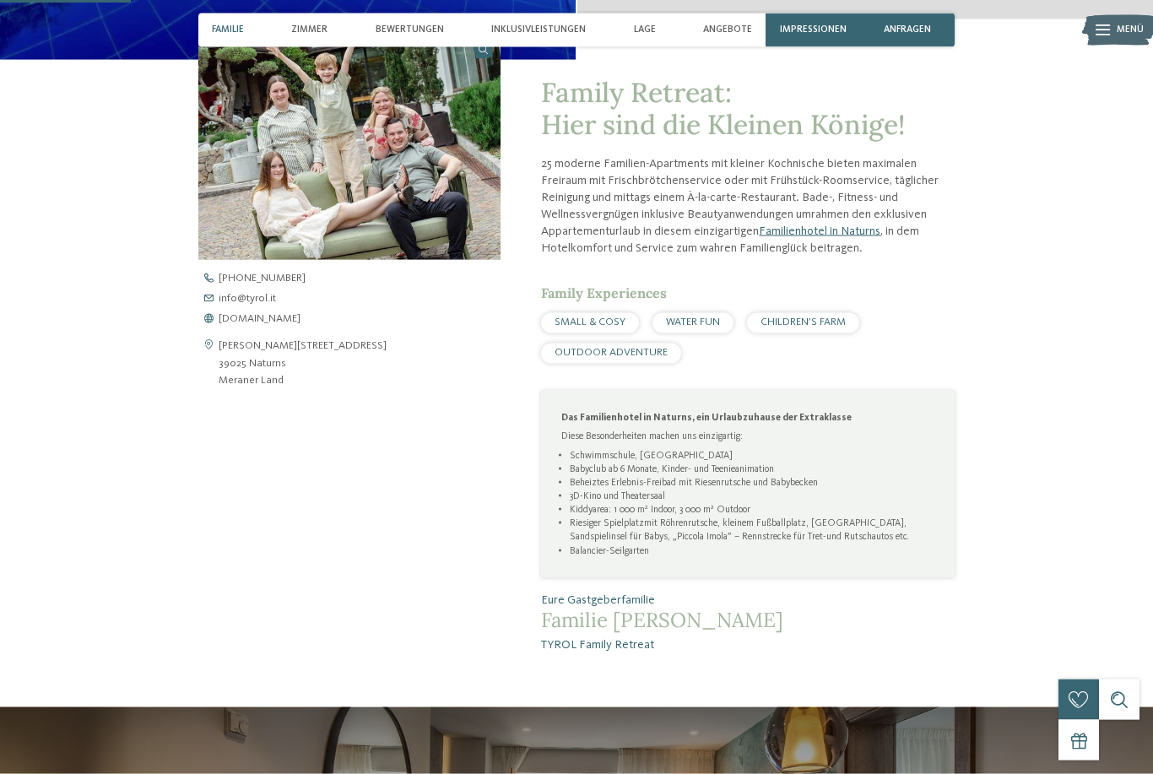
scroll to position [541, 0]
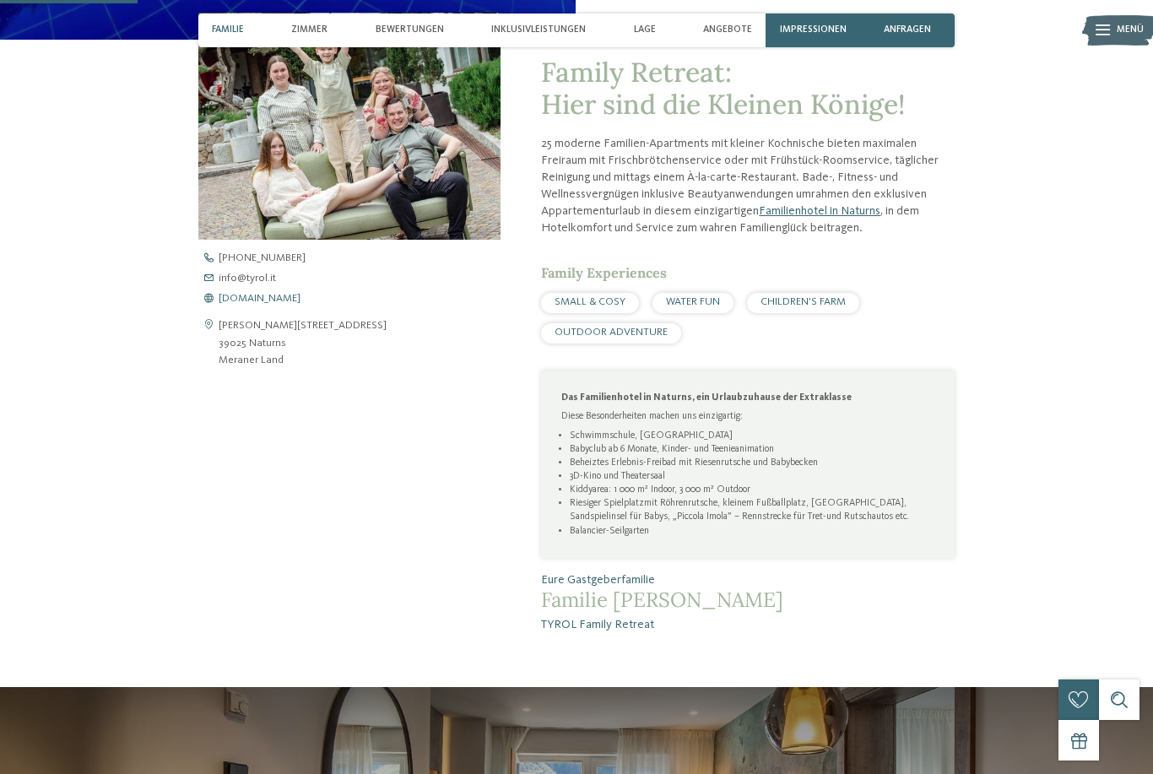
click at [250, 305] on span "[DOMAIN_NAME]" at bounding box center [260, 299] width 82 height 11
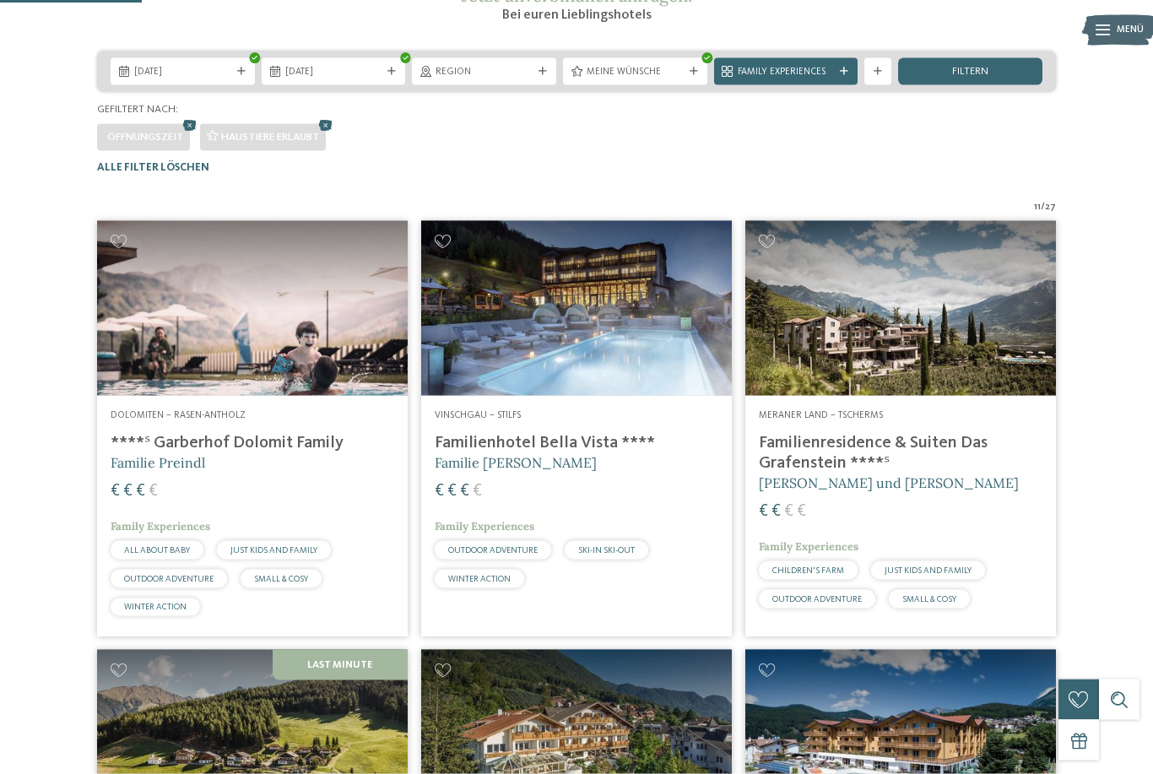
scroll to position [264, 0]
click at [822, 395] on img at bounding box center [901, 307] width 311 height 175
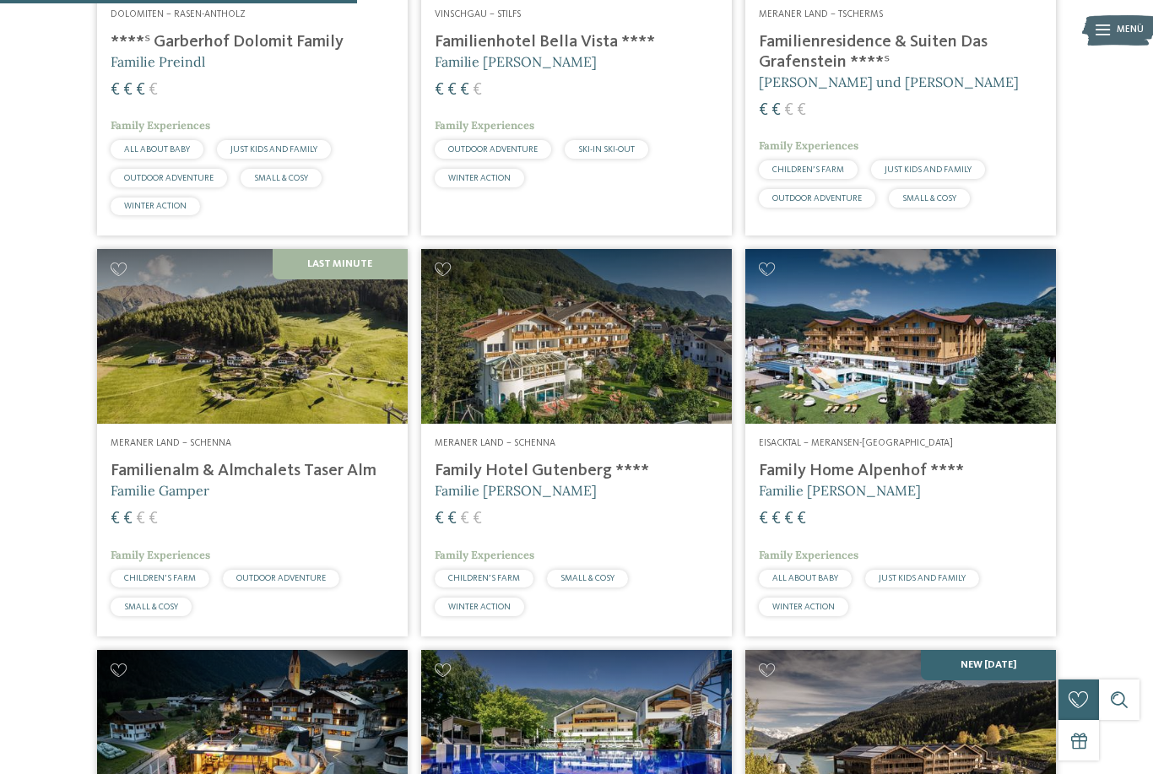
scroll to position [668, 0]
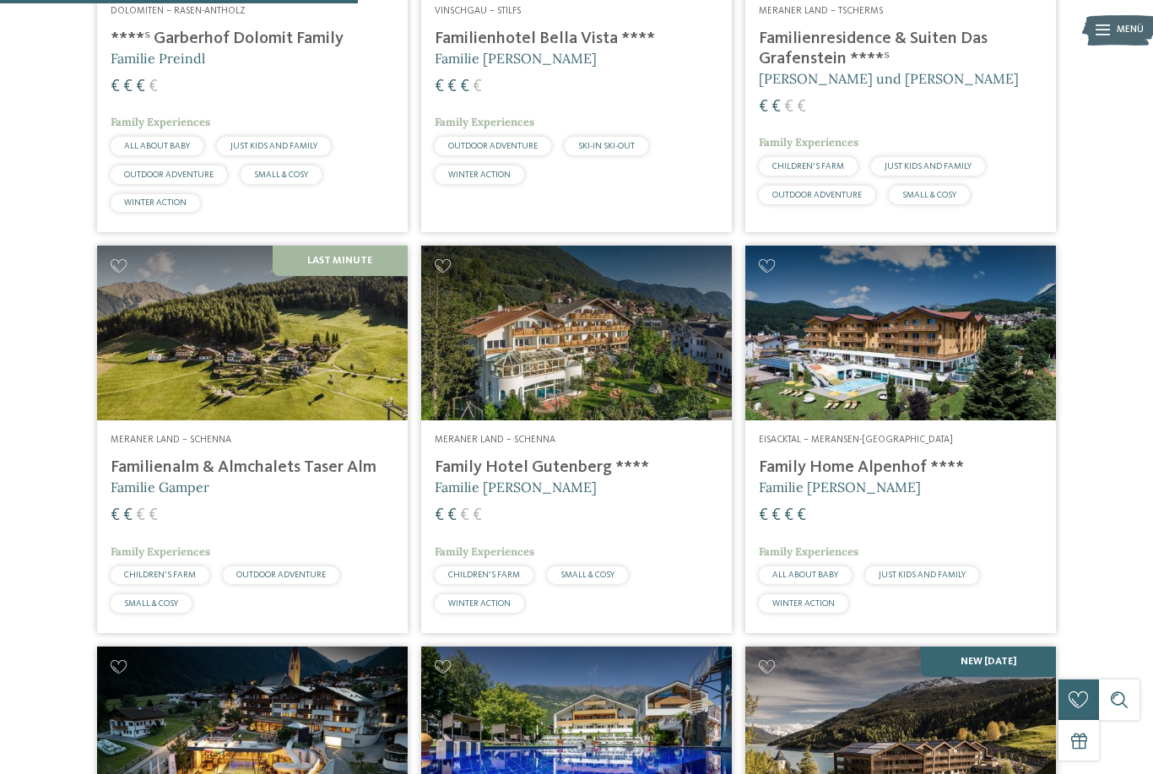
click at [222, 414] on img at bounding box center [252, 333] width 311 height 175
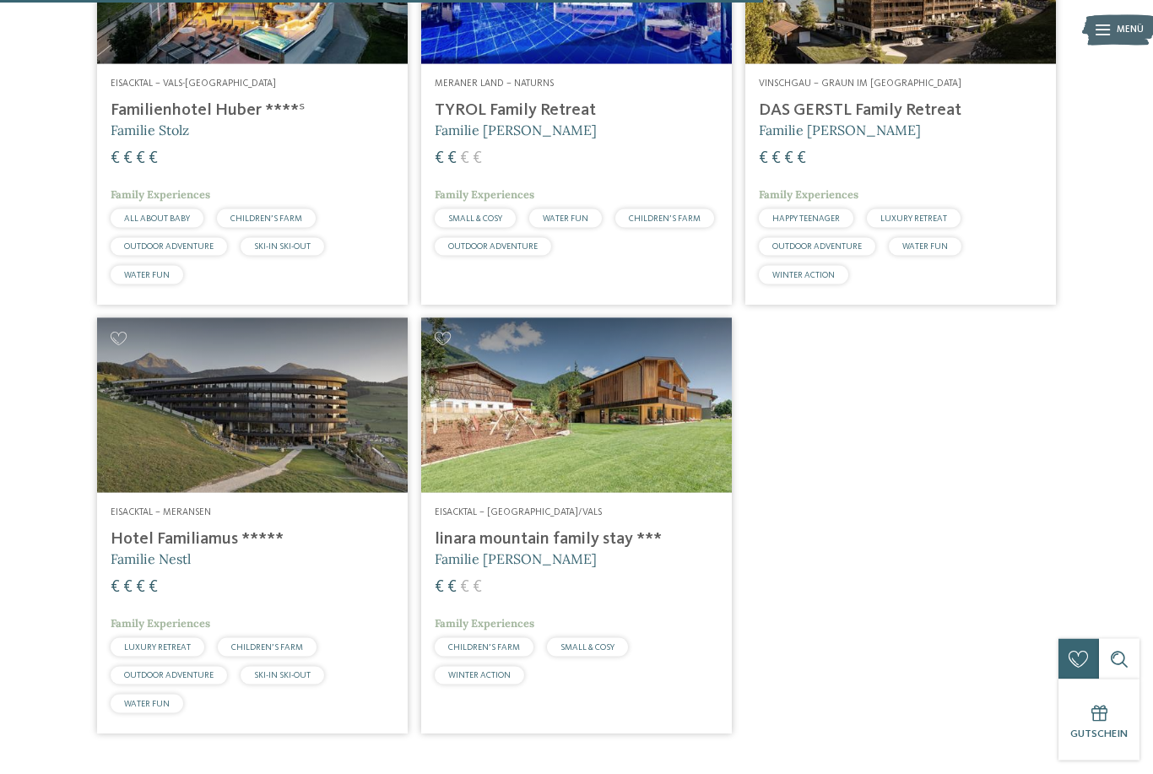
scroll to position [1426, 0]
click at [317, 471] on img at bounding box center [252, 404] width 311 height 175
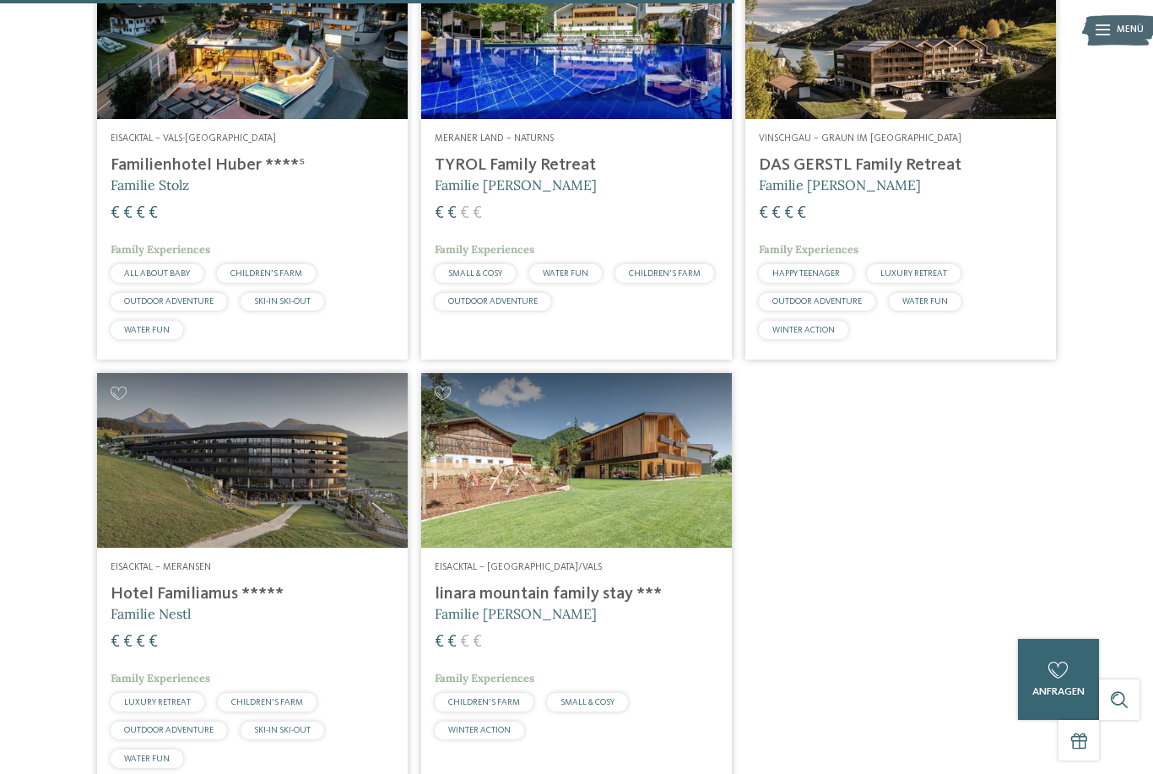
scroll to position [1371, 0]
click at [544, 497] on img at bounding box center [576, 459] width 311 height 175
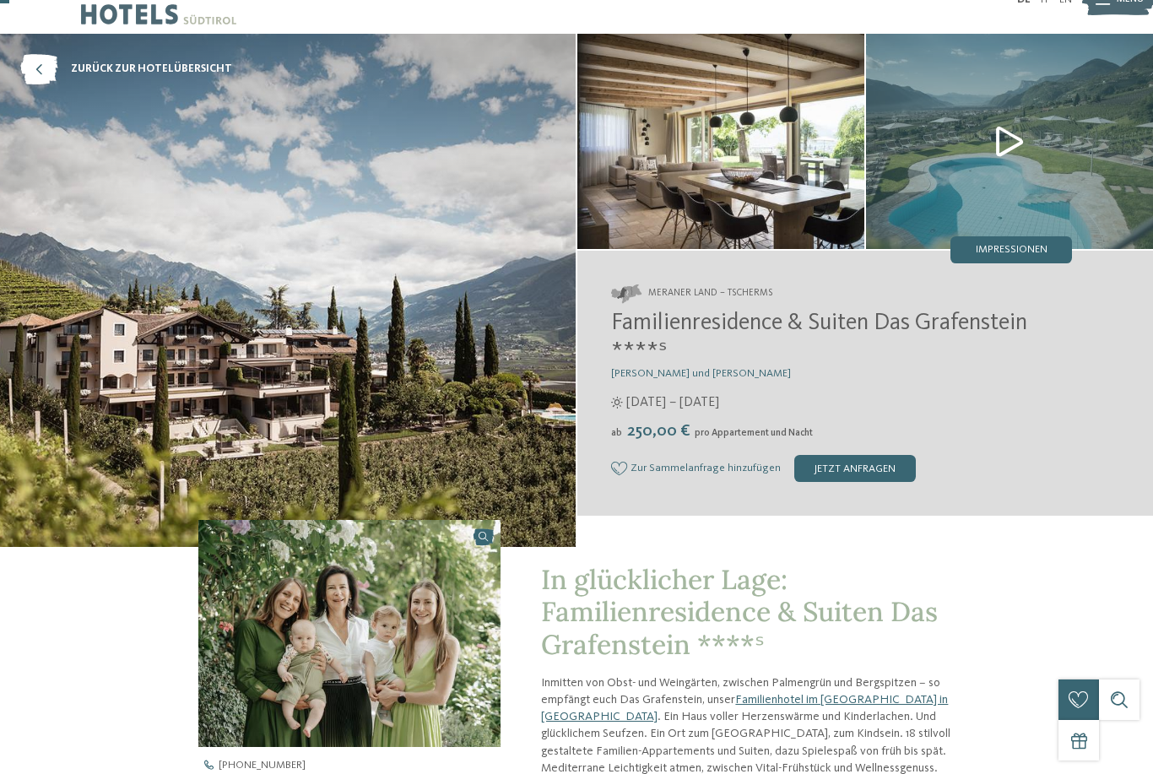
scroll to position [35, 0]
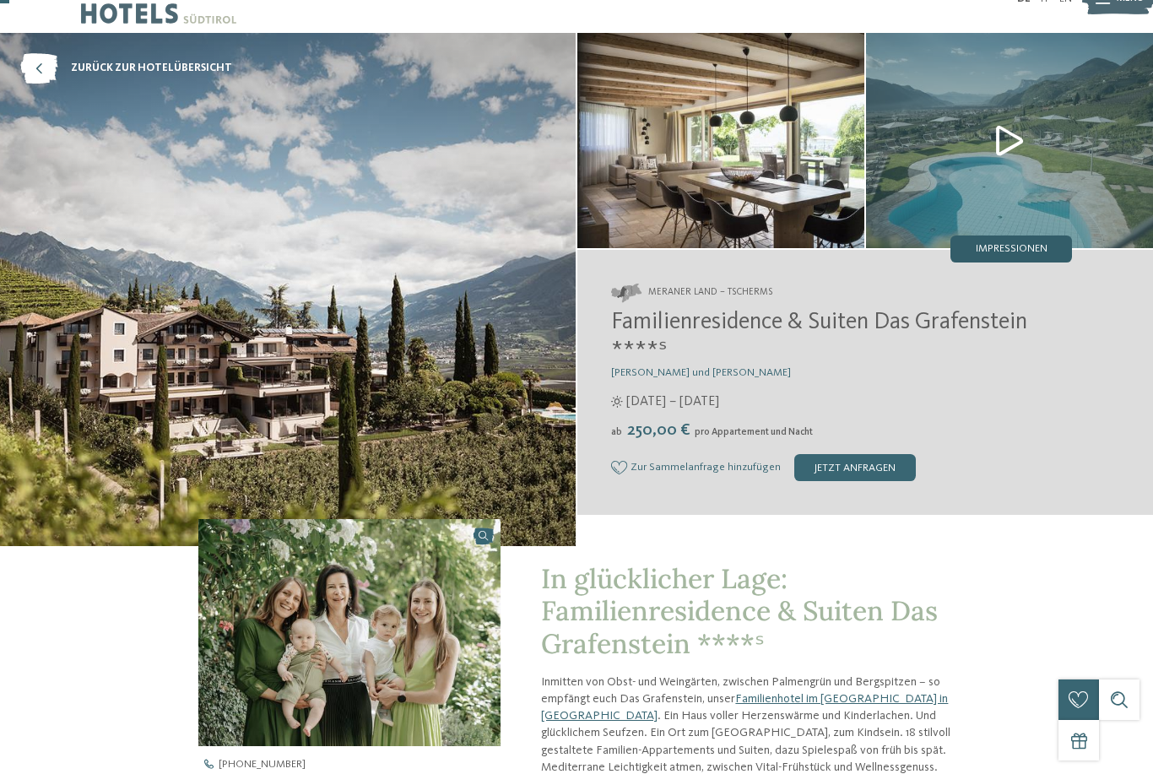
click at [973, 251] on div "Impressionen" at bounding box center [1012, 249] width 122 height 27
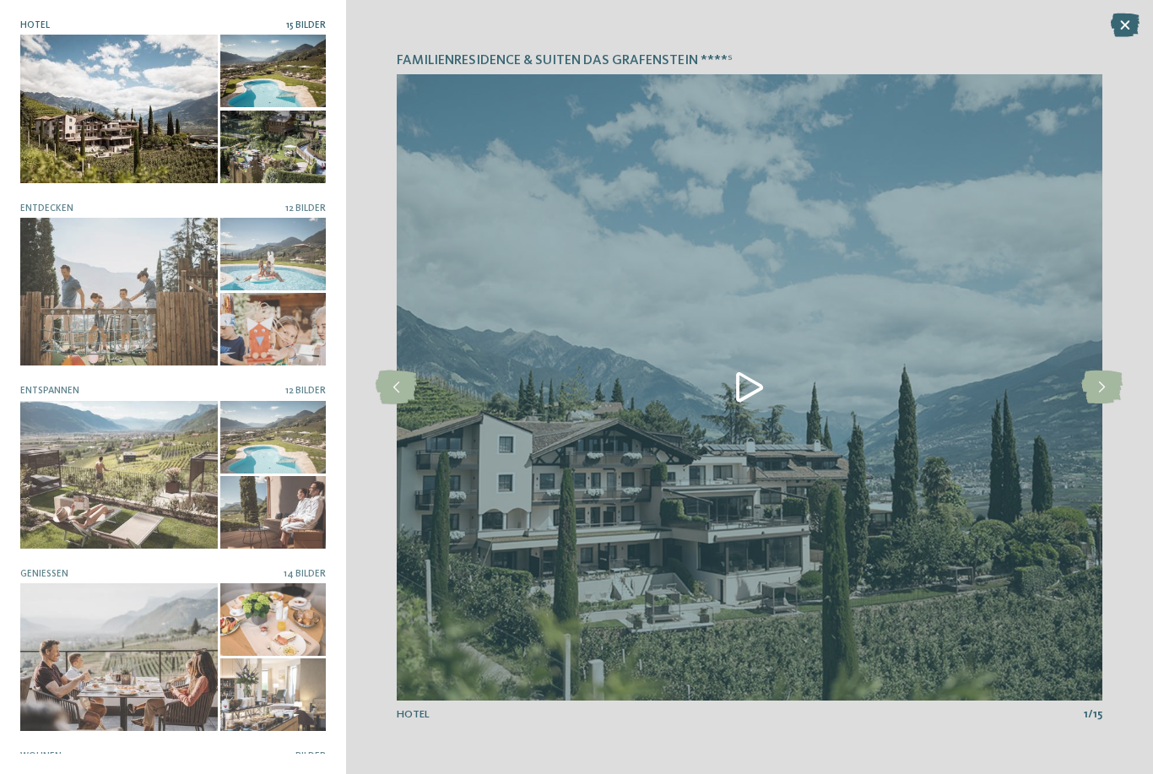
click at [876, 326] on img at bounding box center [750, 387] width 706 height 627
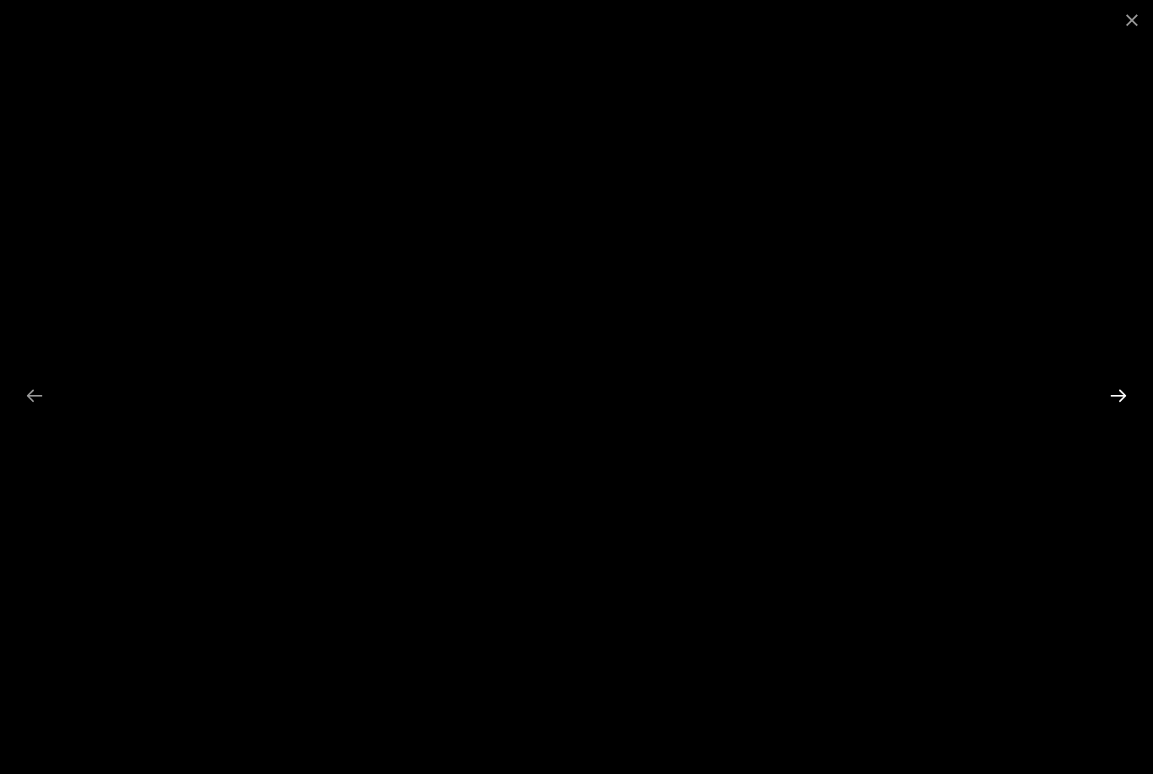
click at [1131, 387] on div at bounding box center [1118, 395] width 35 height 33
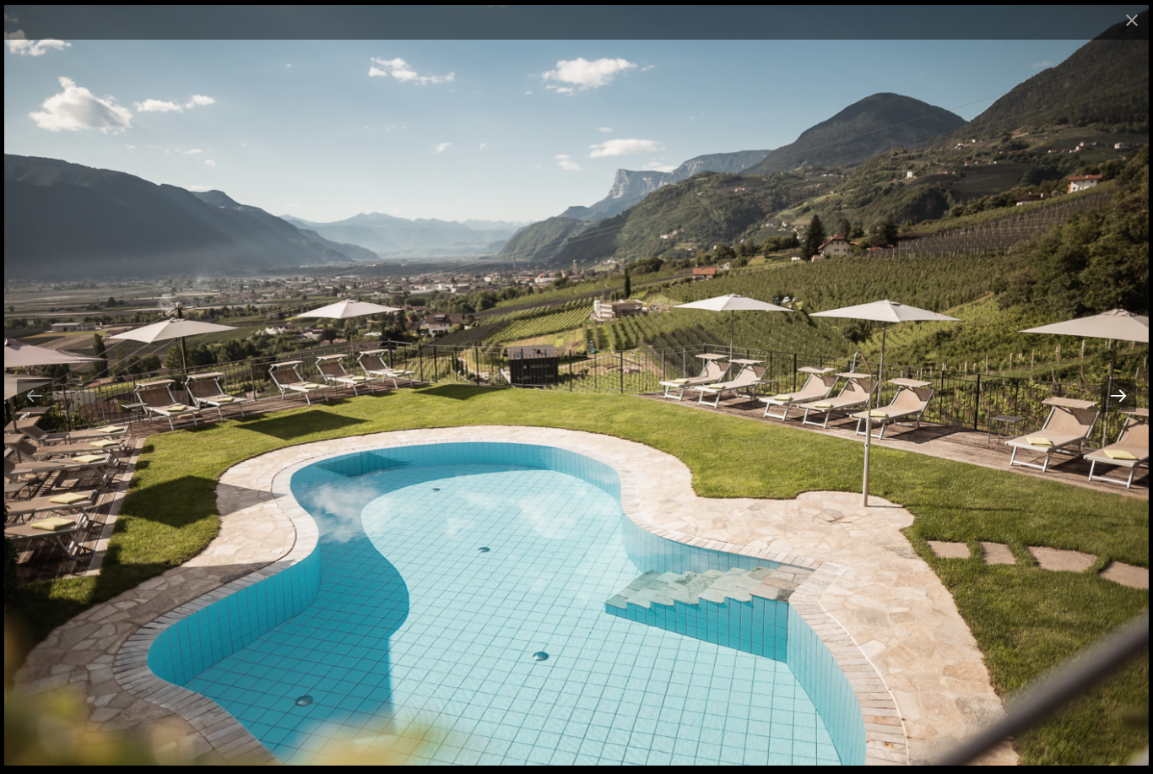
click at [1131, 387] on div at bounding box center [1118, 395] width 35 height 33
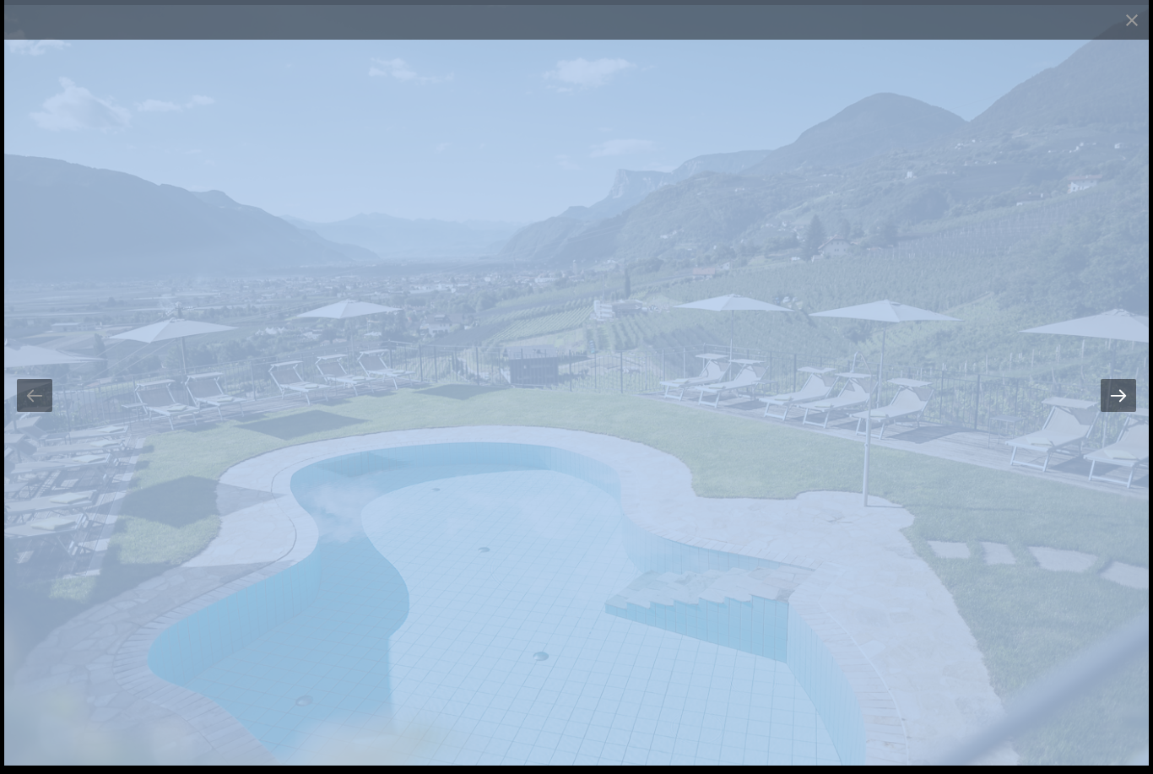
click at [1131, 387] on div at bounding box center [1118, 395] width 35 height 33
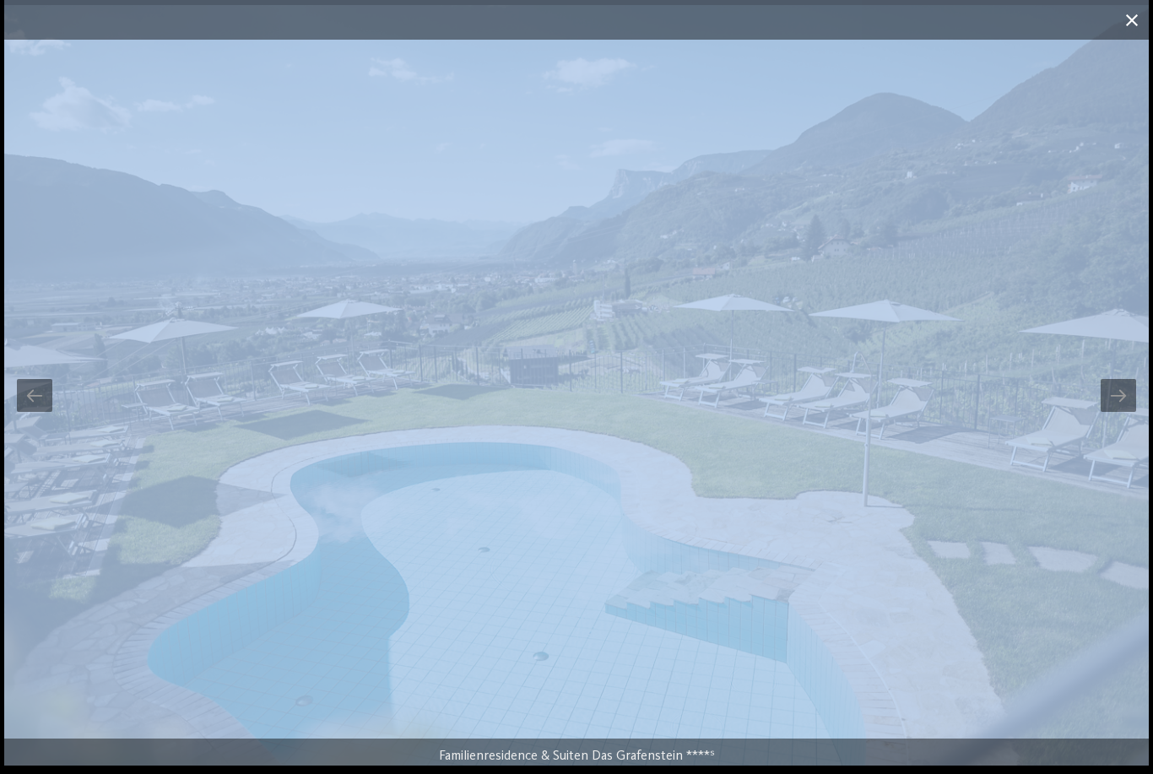
click at [1135, 25] on span at bounding box center [1132, 20] width 42 height 40
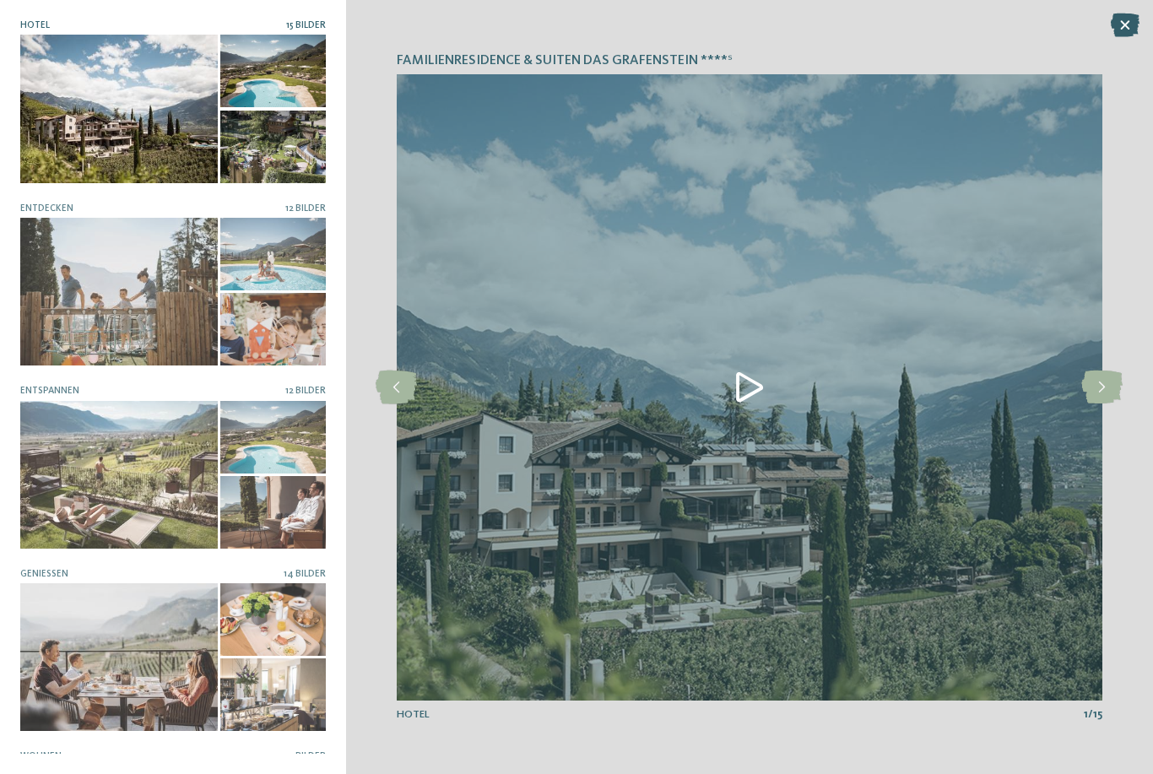
click at [1130, 24] on icon at bounding box center [1125, 26] width 29 height 24
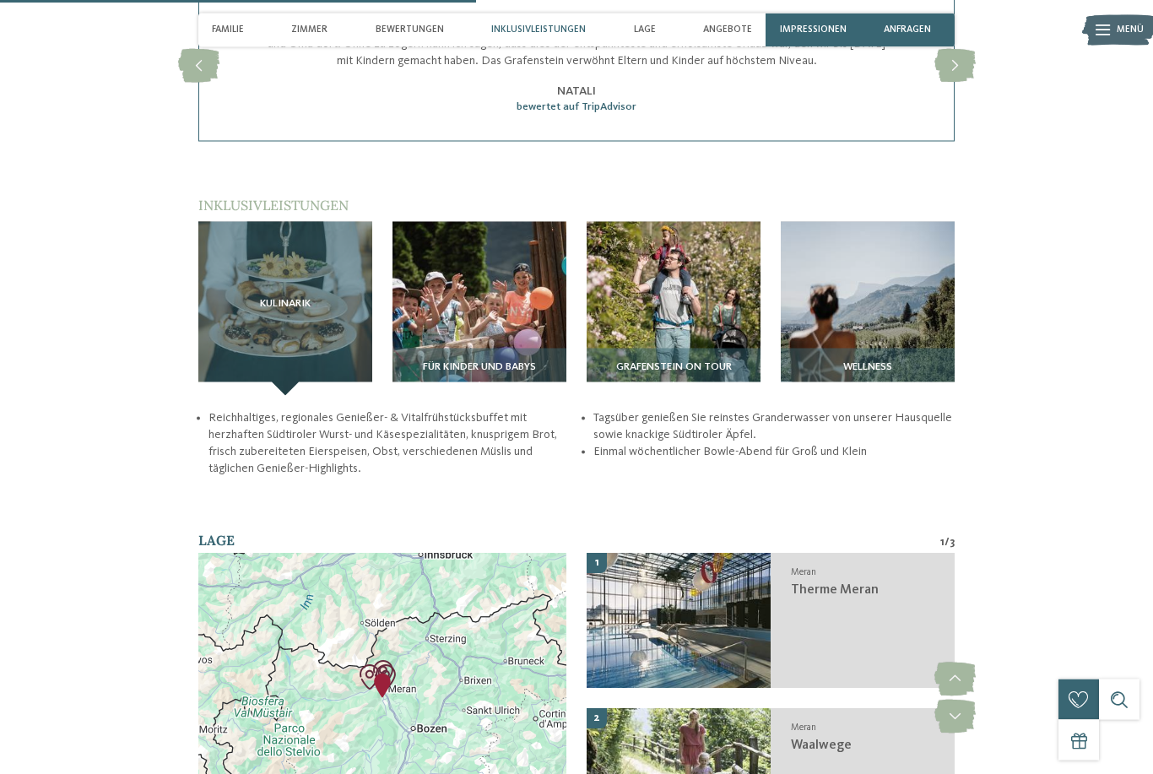
scroll to position [1801, 0]
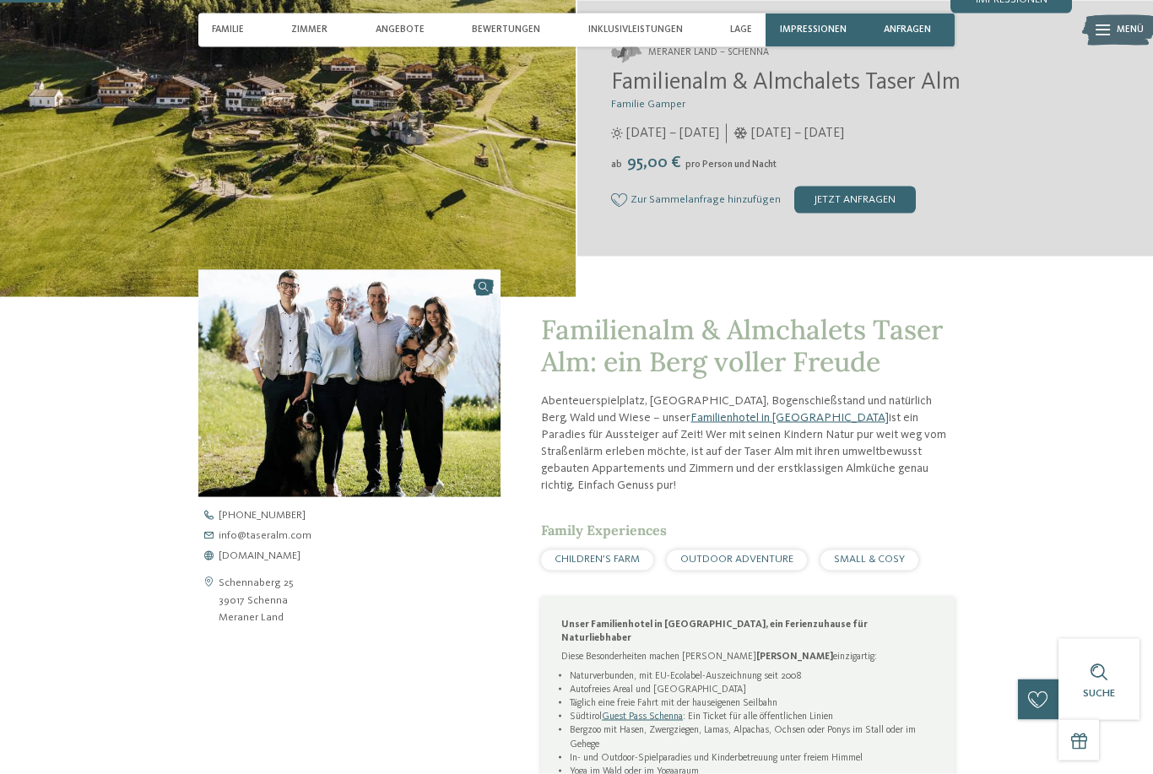
scroll to position [285, 0]
click at [287, 562] on span "www.taseralm.com" at bounding box center [260, 556] width 82 height 11
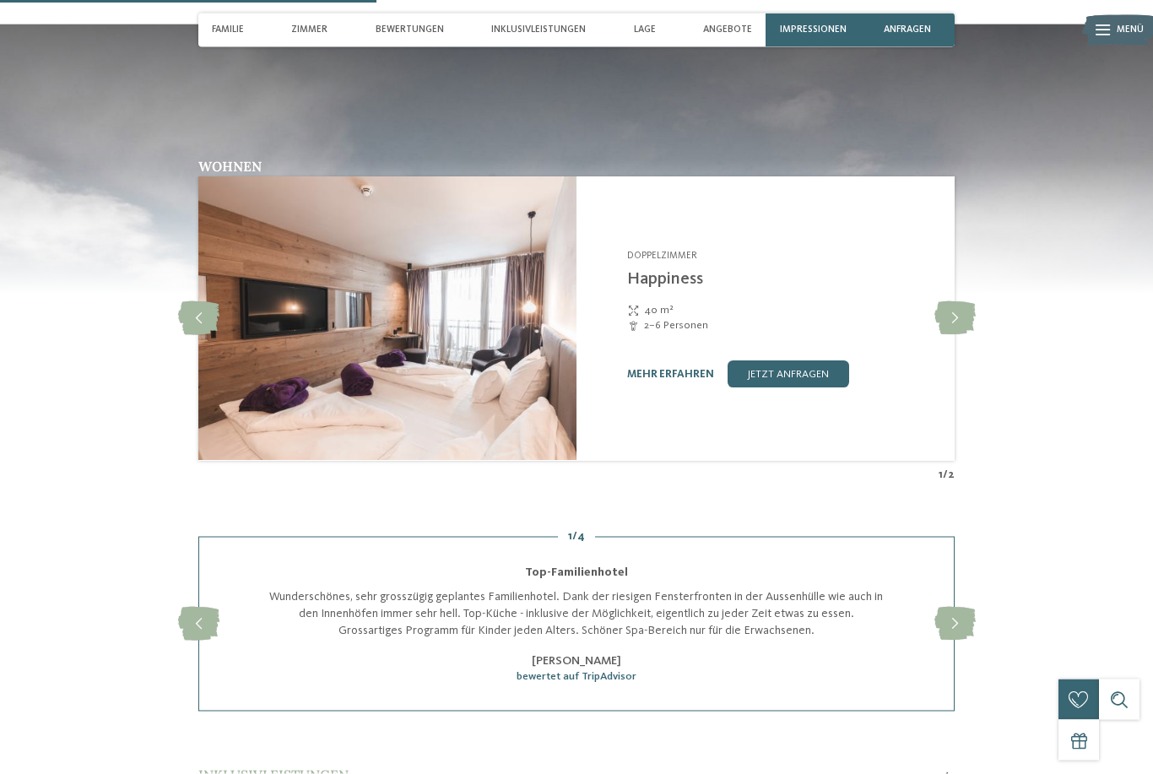
scroll to position [1593, 0]
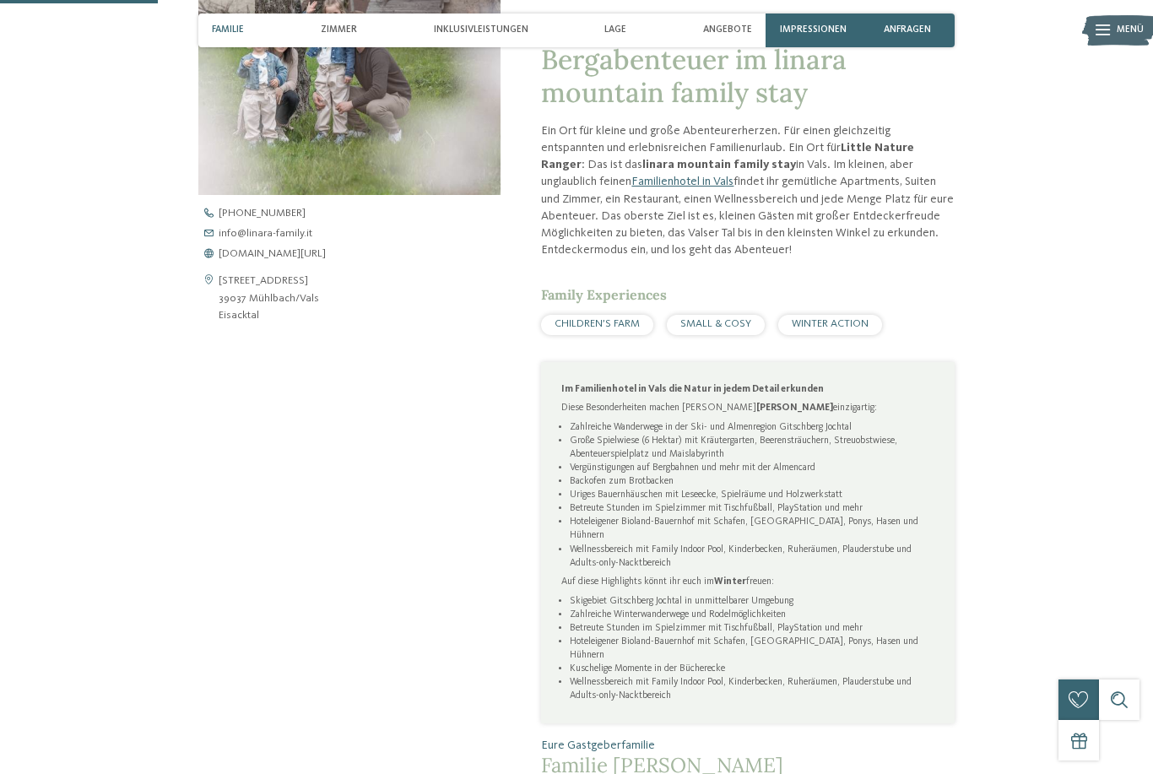
scroll to position [595, 0]
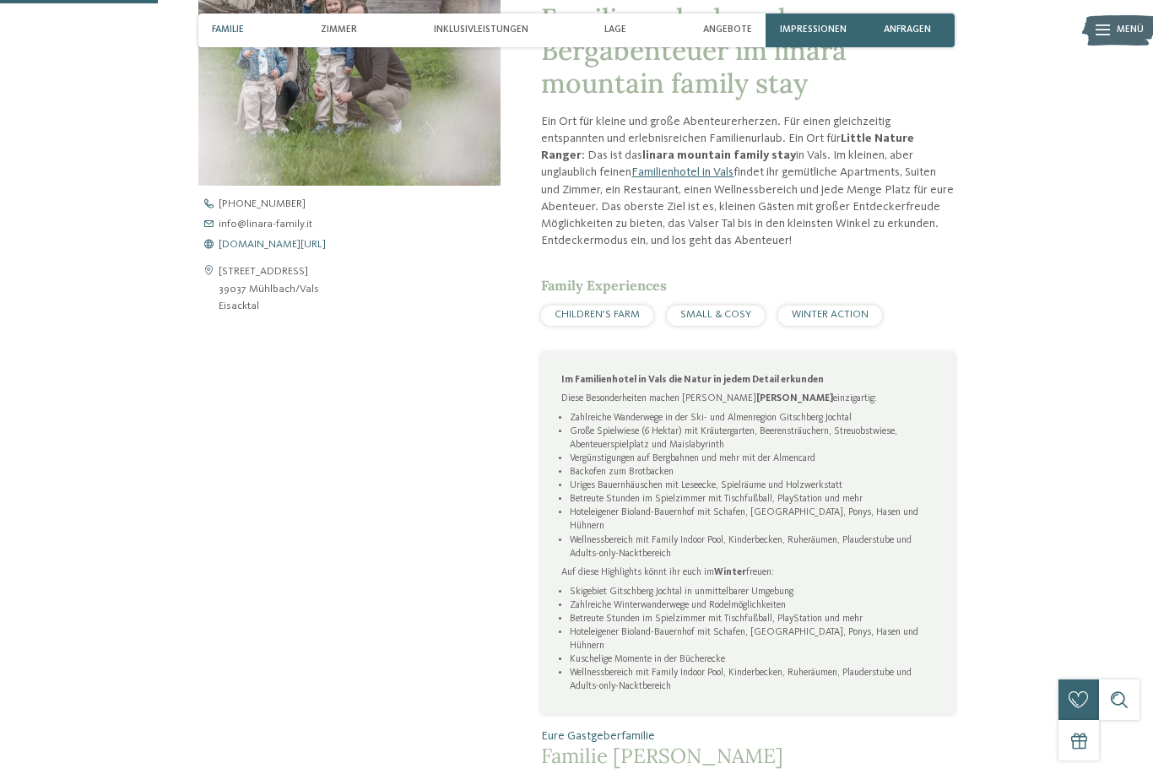
click at [302, 251] on span "www.linara-family.it/de" at bounding box center [272, 245] width 107 height 11
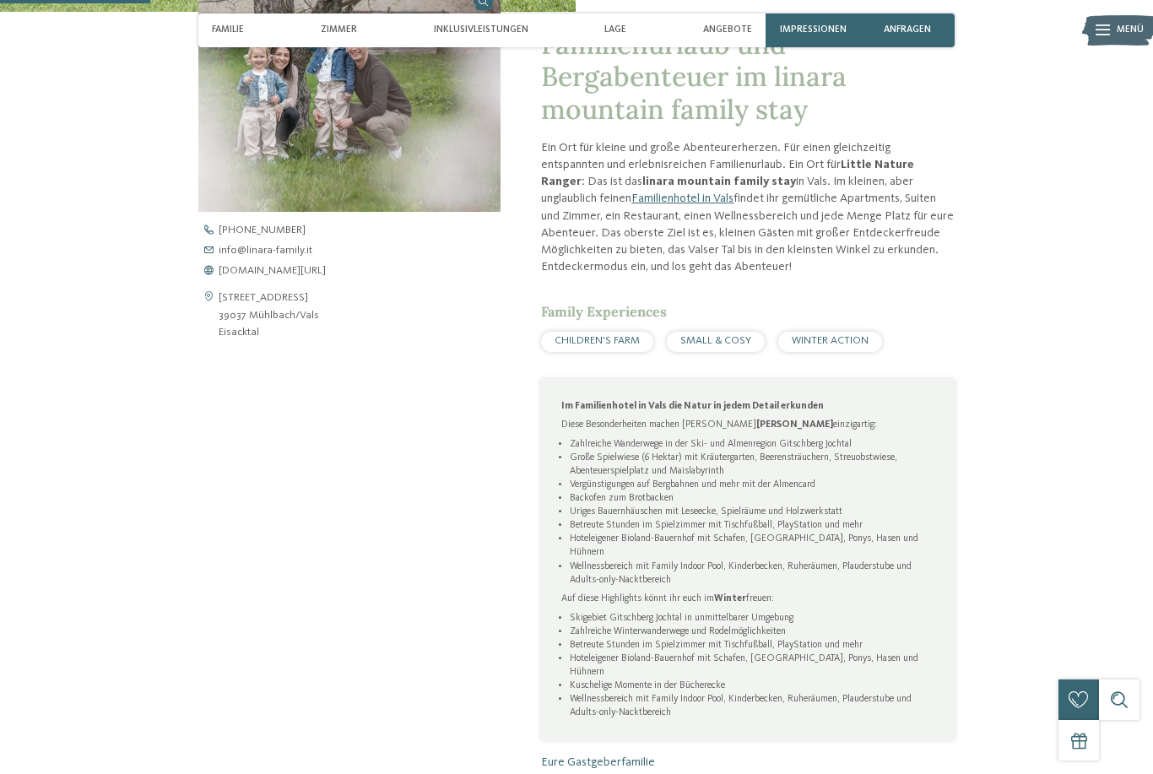
scroll to position [568, 0]
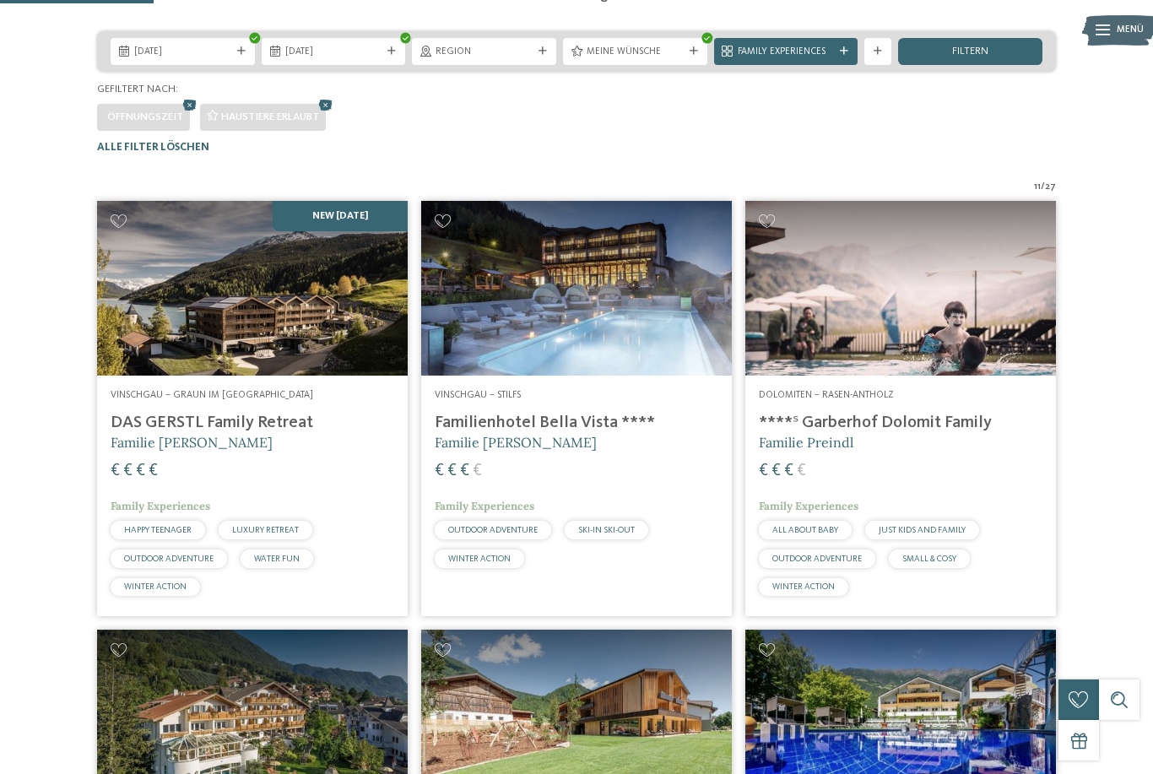
scroll to position [287, 0]
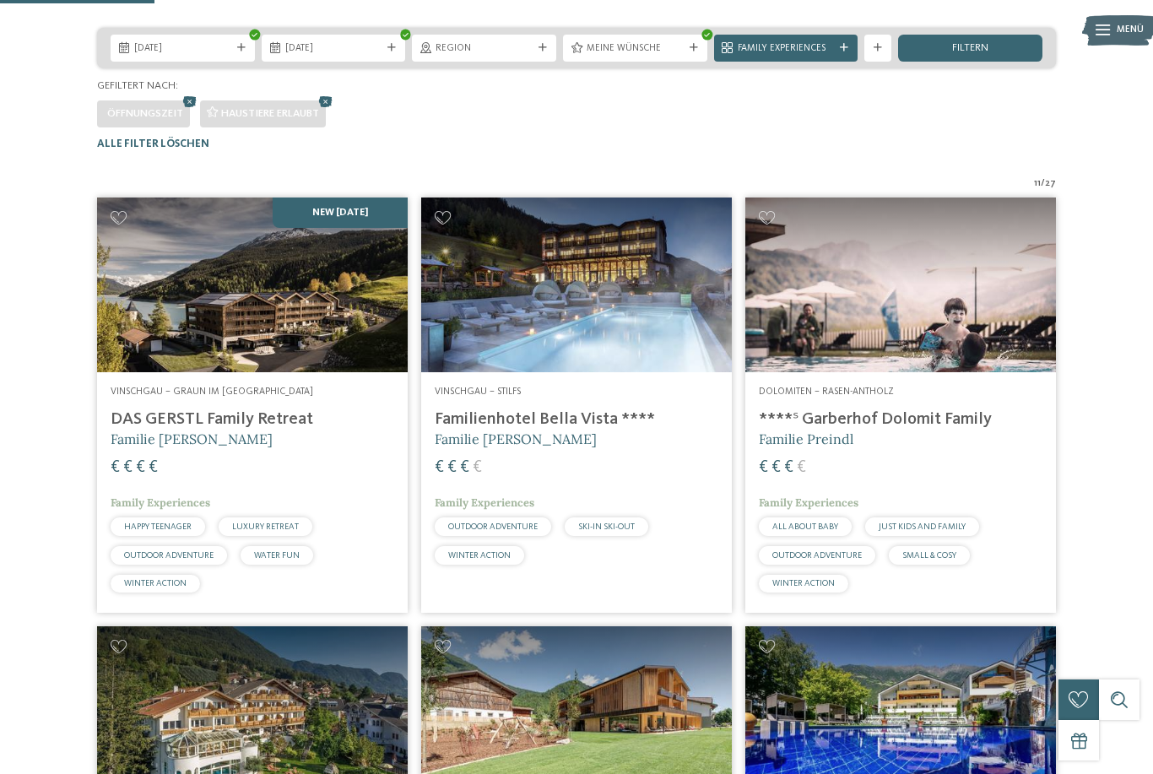
click at [862, 339] on img at bounding box center [901, 285] width 311 height 175
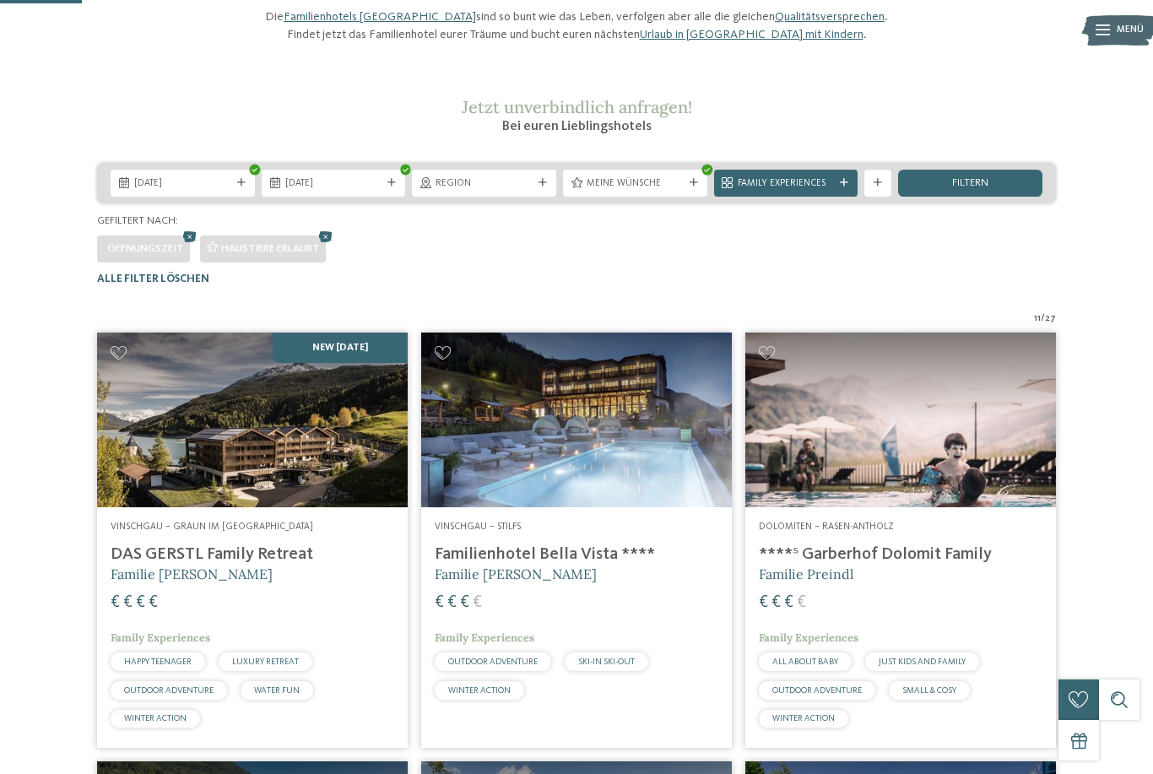
scroll to position [154, 0]
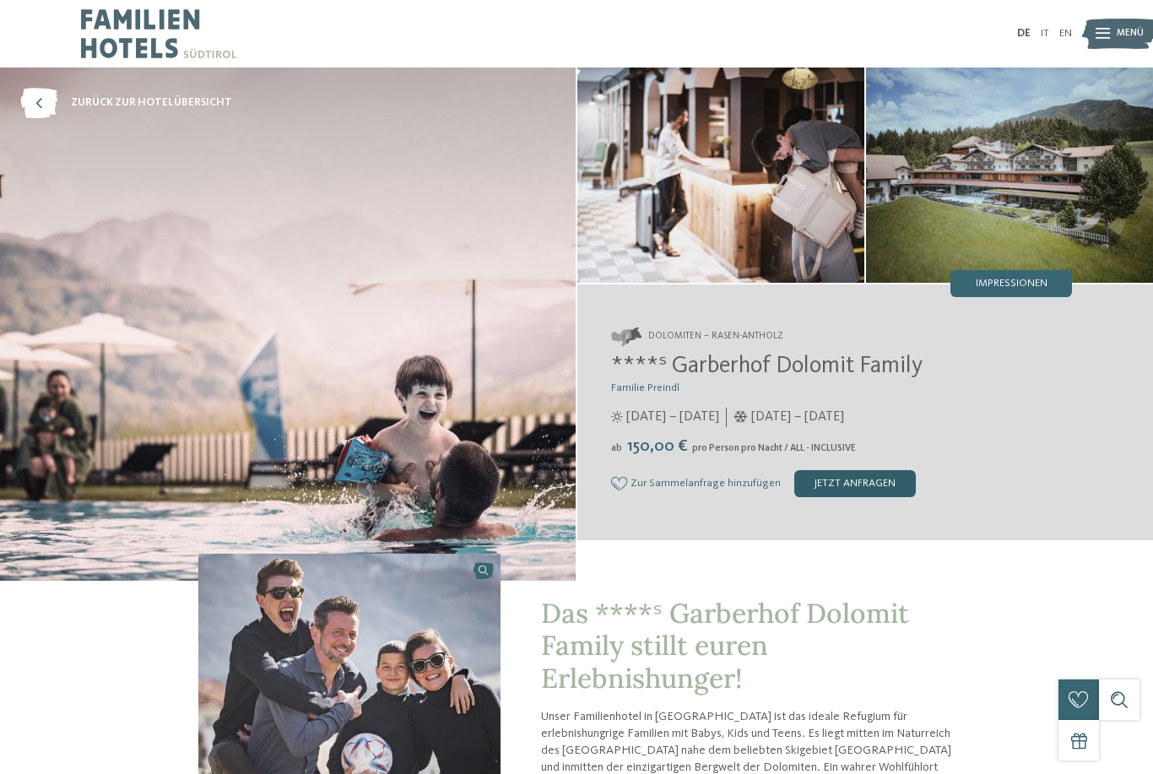
click at [824, 491] on div "jetzt anfragen" at bounding box center [856, 483] width 122 height 27
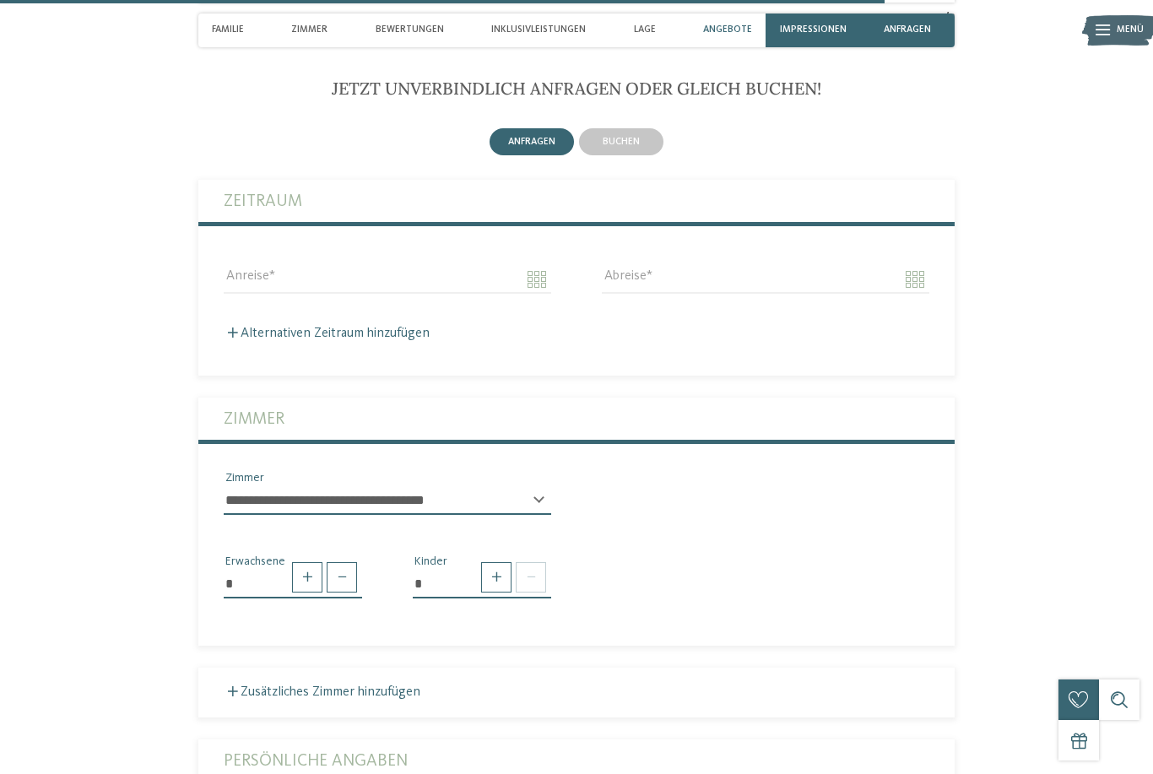
scroll to position [4289, 0]
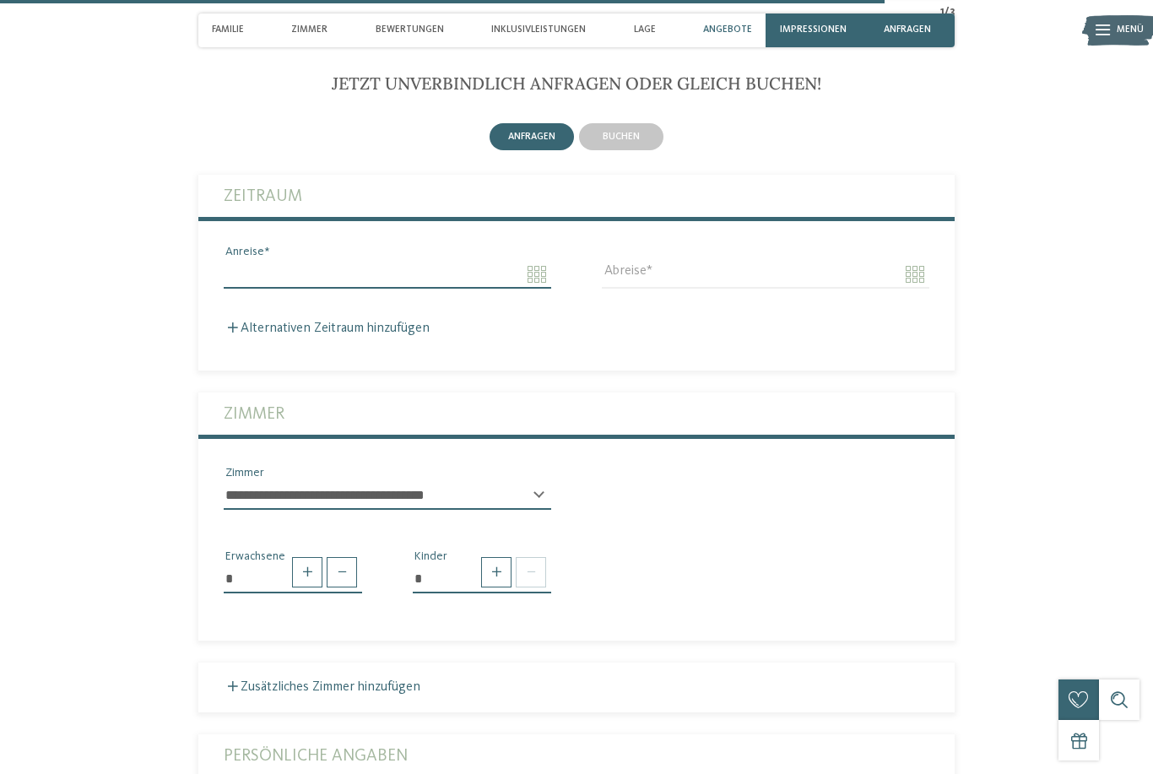
click at [530, 289] on input "Anreise" at bounding box center [388, 274] width 328 height 29
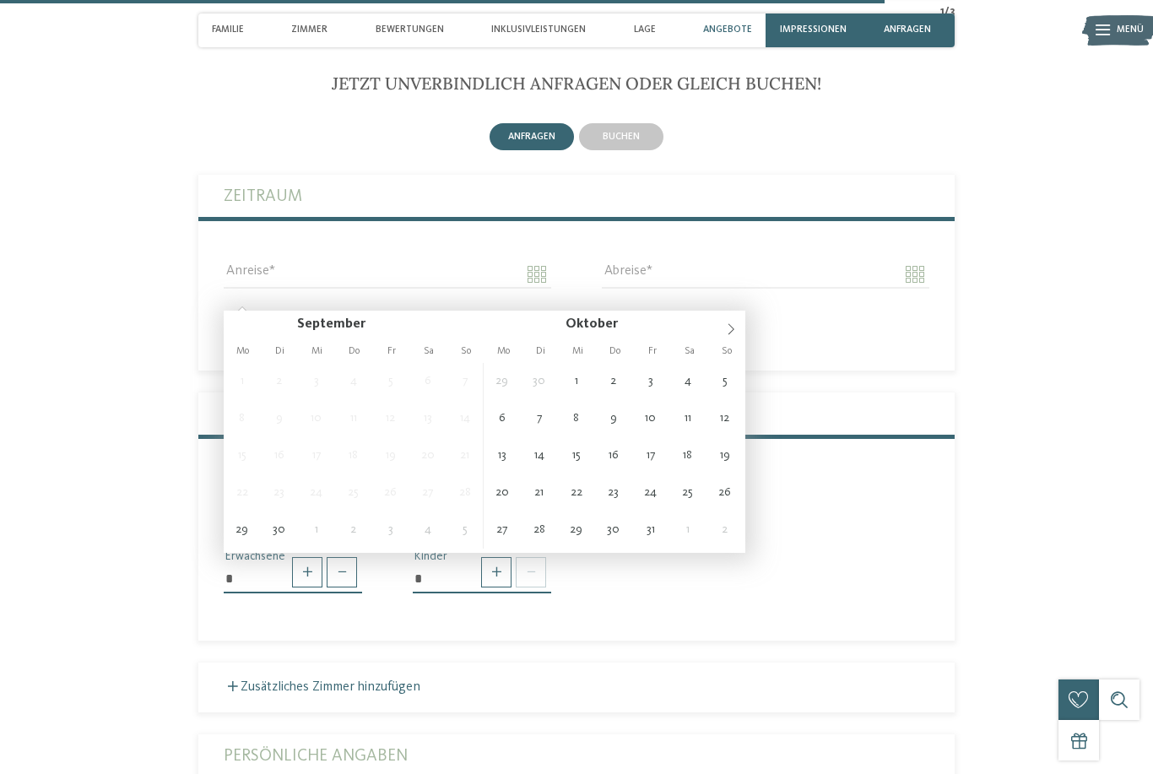
click at [166, 279] on section "Jetzt unverbindlich anfragen oder gleich buchen! anfragen buchen" at bounding box center [576, 670] width 919 height 1194
